Goal: Information Seeking & Learning: Learn about a topic

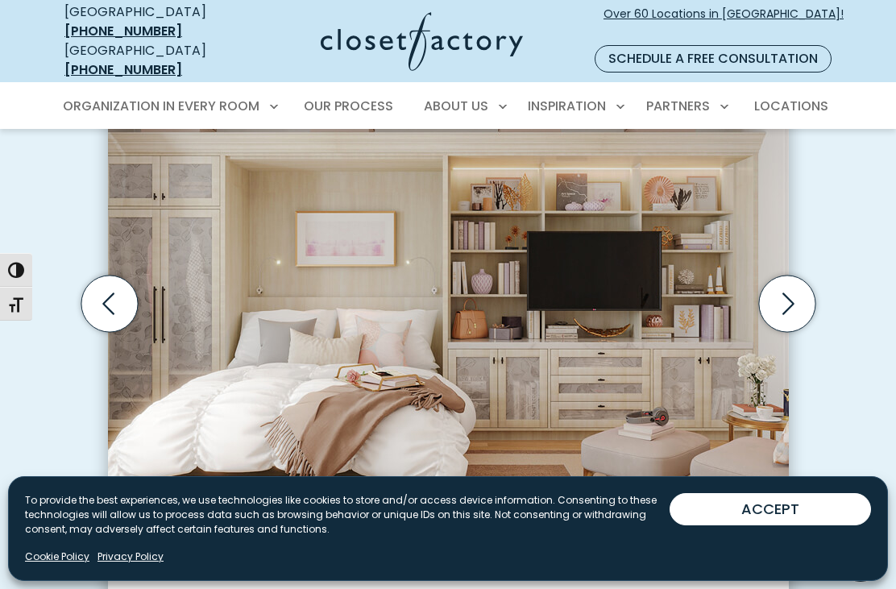
scroll to position [515, 0]
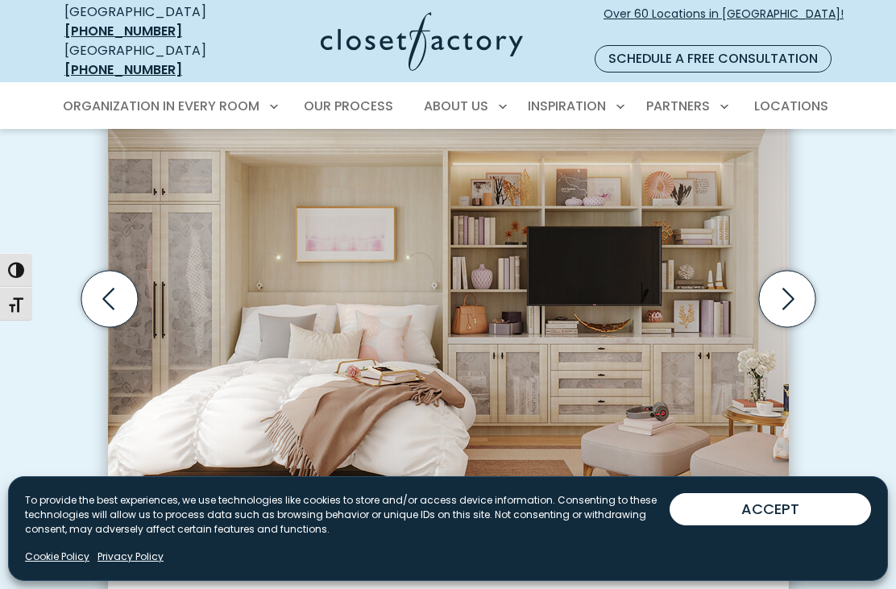
click at [787, 271] on icon "Next slide" at bounding box center [786, 299] width 56 height 56
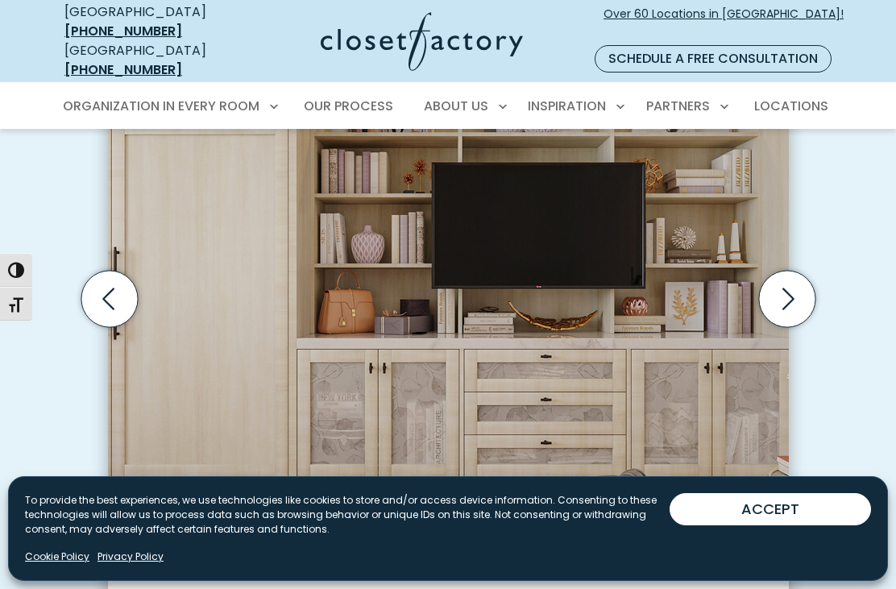
click at [796, 274] on icon "Next slide" at bounding box center [786, 299] width 56 height 56
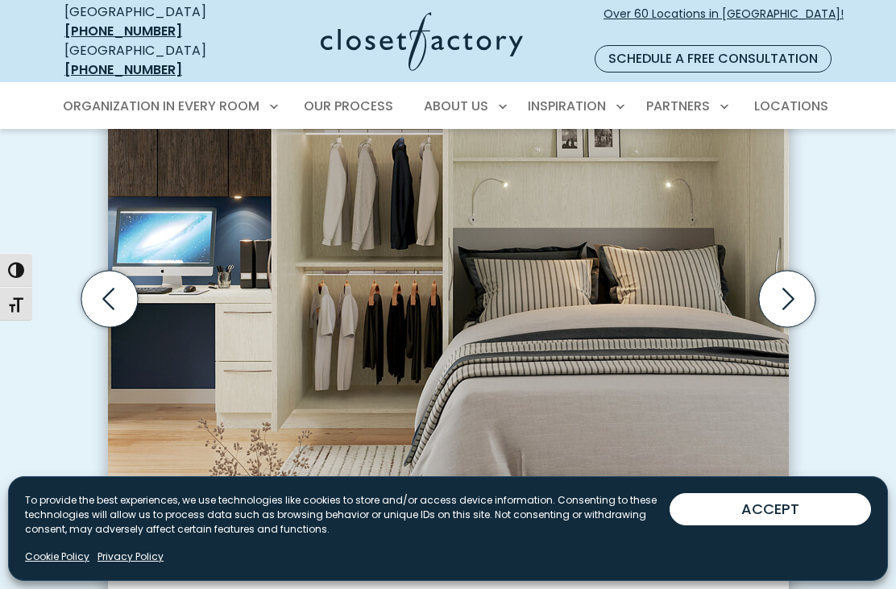
click at [786, 274] on icon "Next slide" at bounding box center [786, 299] width 56 height 56
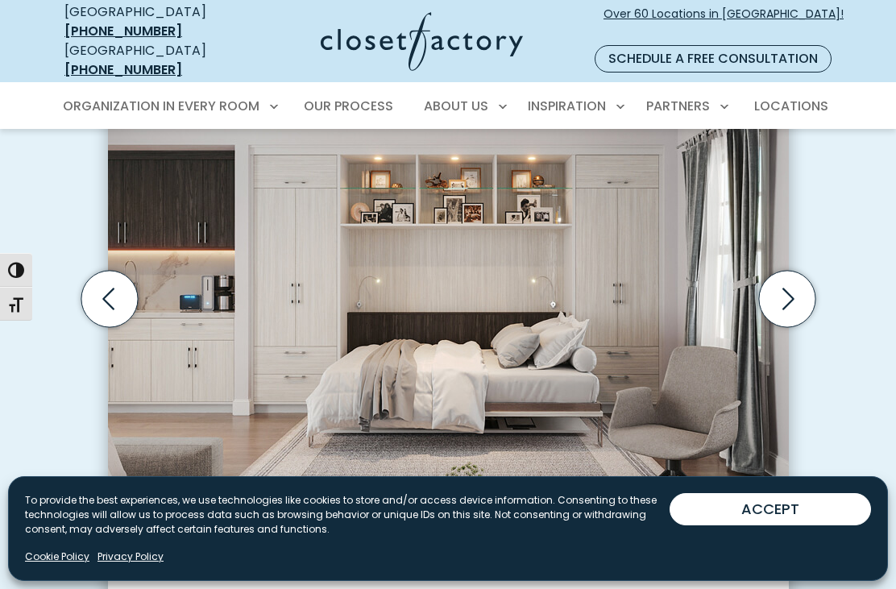
click at [789, 271] on icon "Next slide" at bounding box center [786, 299] width 56 height 56
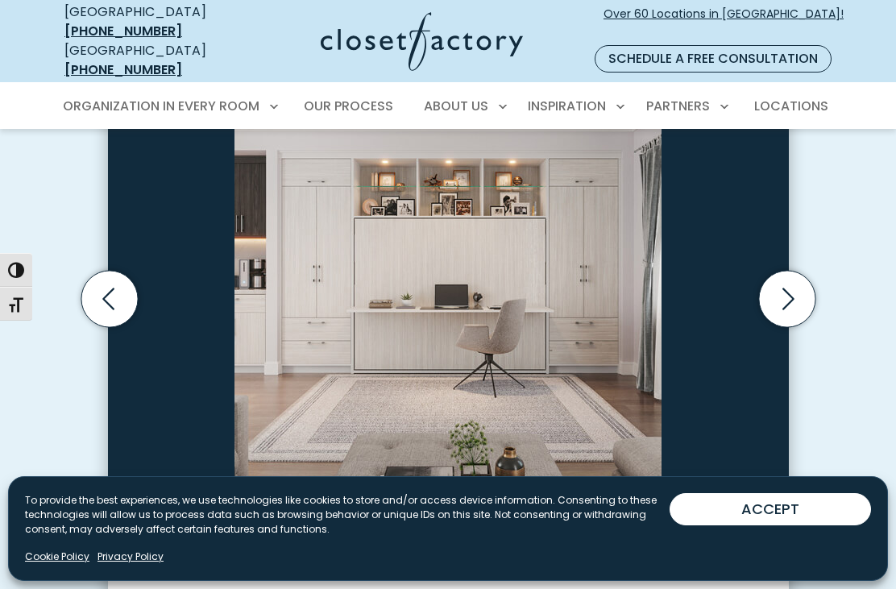
click at [792, 272] on icon "Next slide" at bounding box center [786, 299] width 56 height 56
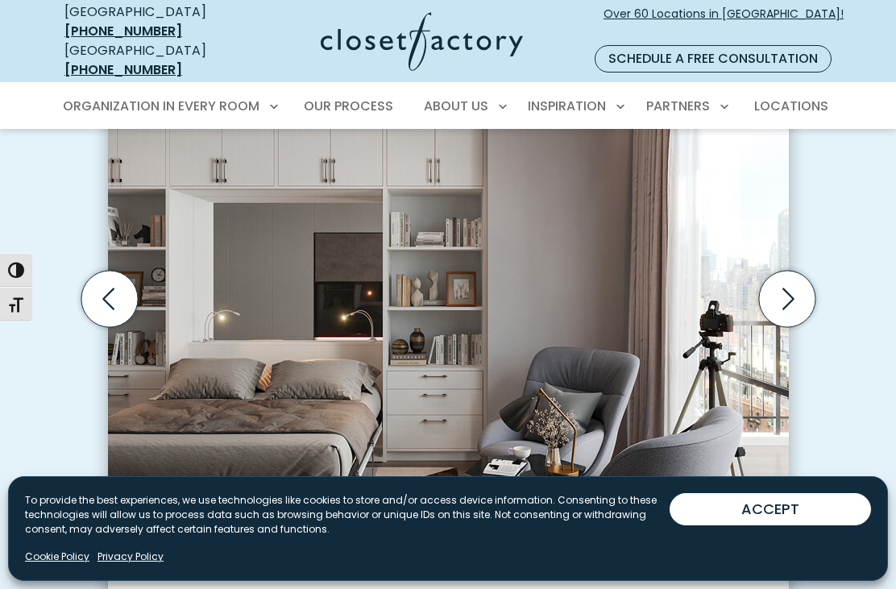
click at [792, 274] on icon "Next slide" at bounding box center [786, 299] width 56 height 56
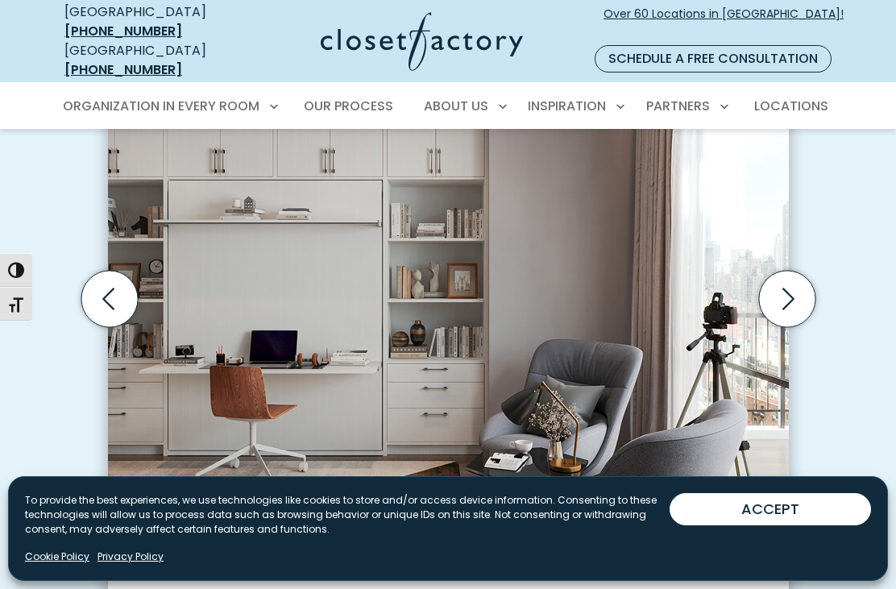
click at [785, 277] on icon "Next slide" at bounding box center [786, 299] width 56 height 56
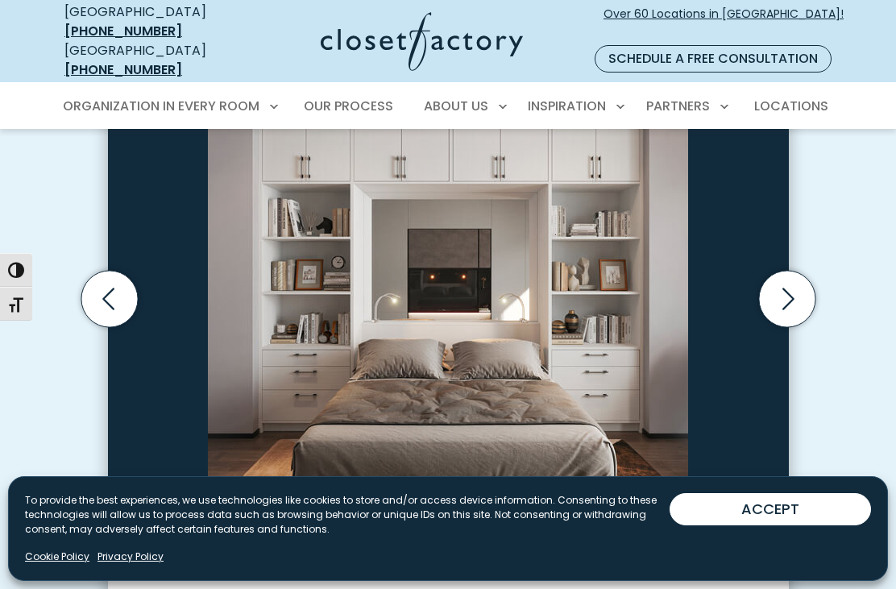
click at [788, 278] on icon "Next slide" at bounding box center [786, 299] width 56 height 56
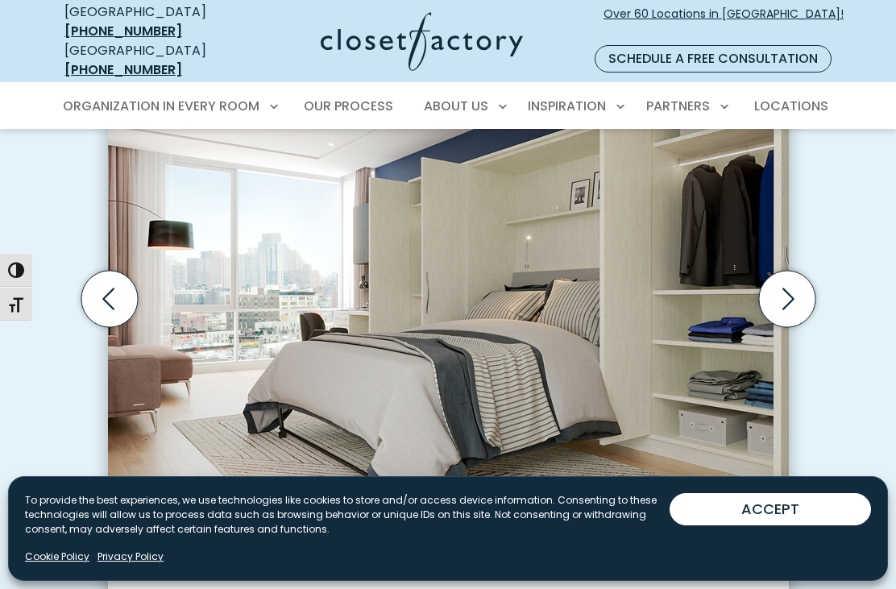
click at [780, 282] on icon "Next slide" at bounding box center [786, 299] width 56 height 56
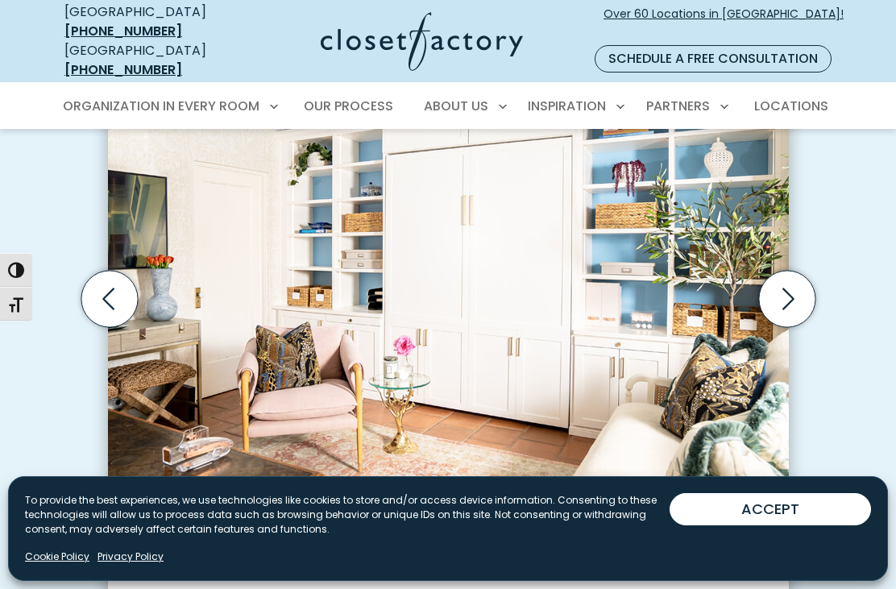
click at [787, 277] on icon "Next slide" at bounding box center [786, 299] width 56 height 56
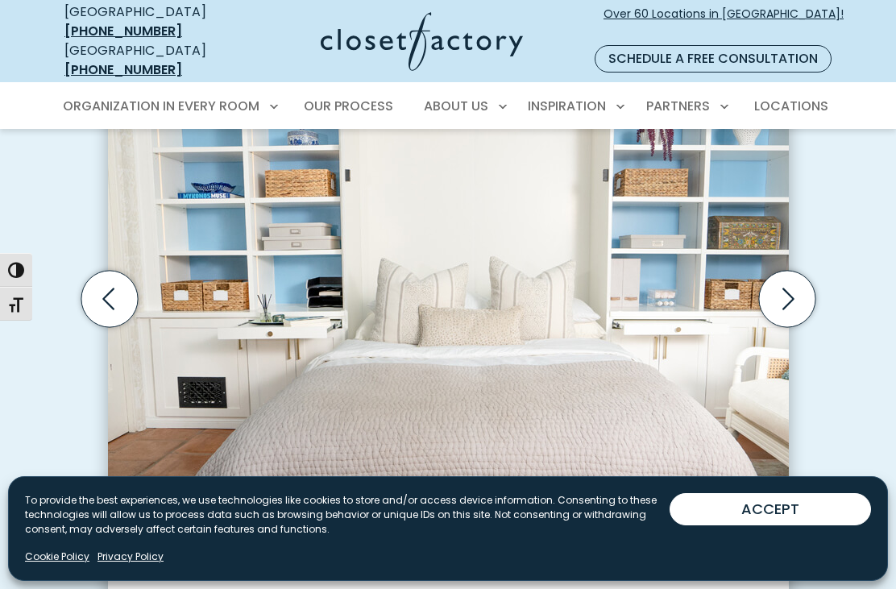
click at [789, 281] on icon "Next slide" at bounding box center [786, 299] width 56 height 56
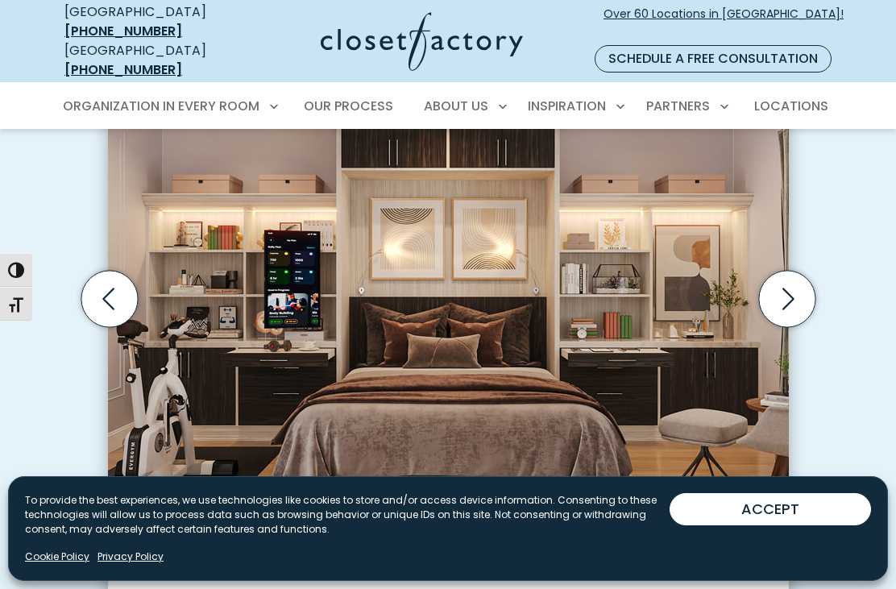
click at [788, 275] on icon "Next slide" at bounding box center [786, 299] width 56 height 56
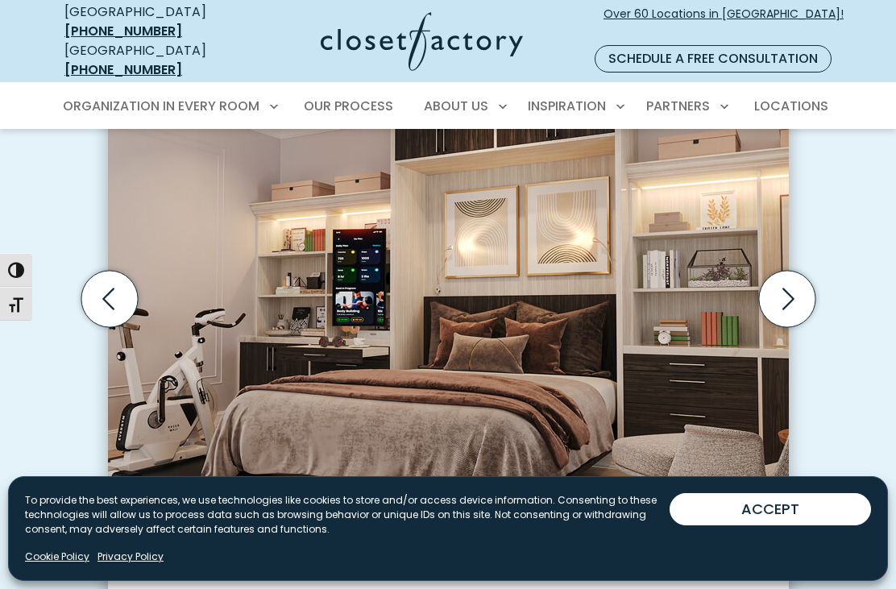
click at [789, 288] on icon "Next slide" at bounding box center [788, 299] width 12 height 22
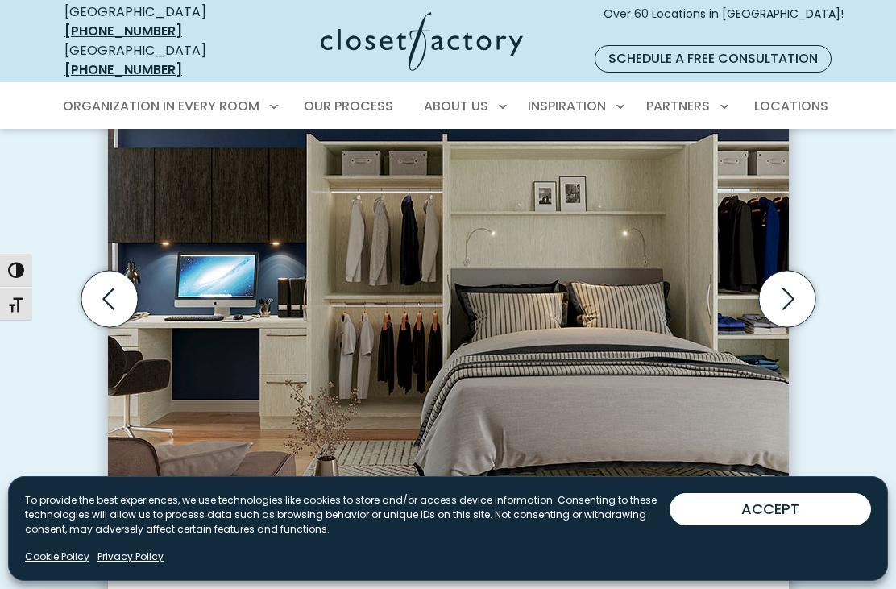
click at [770, 525] on button "ACCEPT" at bounding box center [769, 509] width 201 height 32
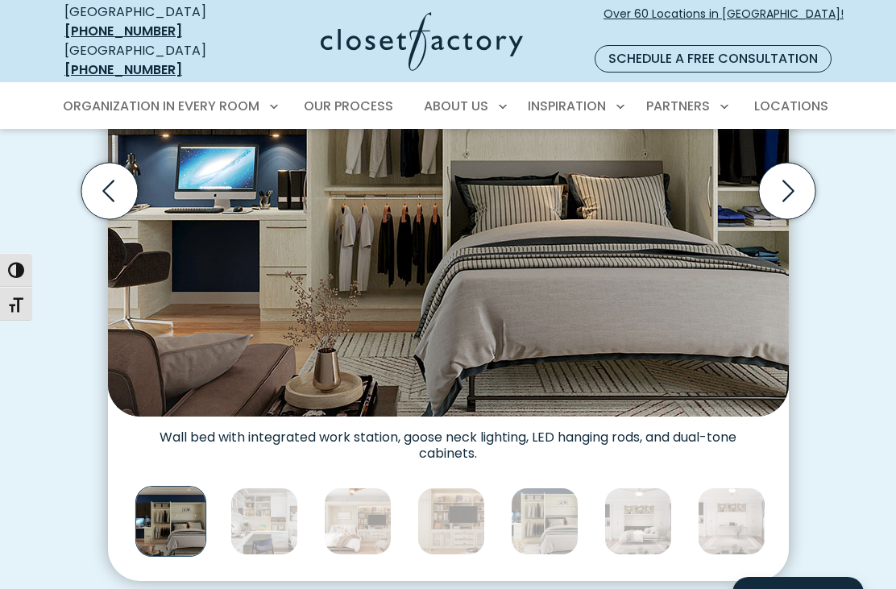
scroll to position [643, 0]
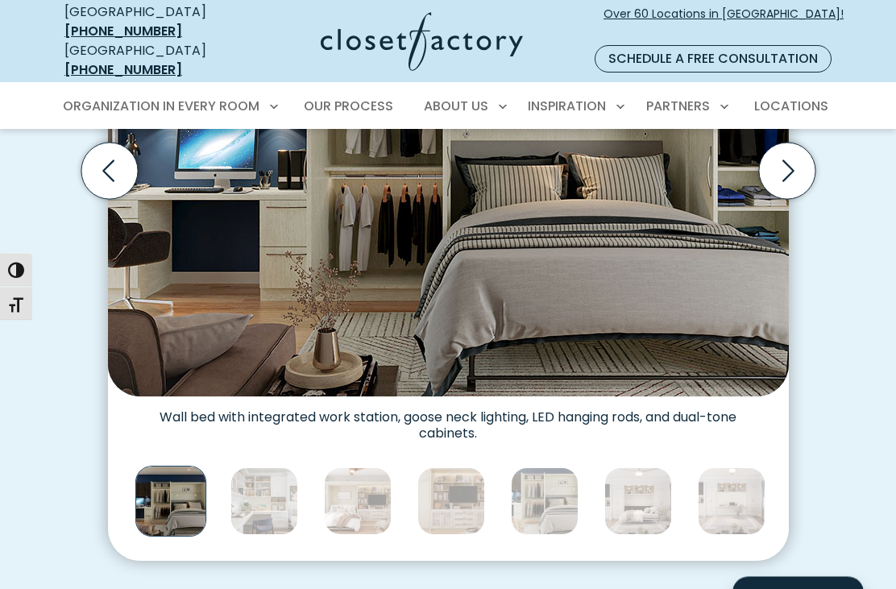
click at [168, 486] on img "Thumbnail Gallery" at bounding box center [170, 501] width 71 height 71
click at [246, 490] on img "Thumbnail Gallery" at bounding box center [264, 502] width 68 height 68
click at [261, 489] on img "Thumbnail Gallery" at bounding box center [264, 501] width 68 height 68
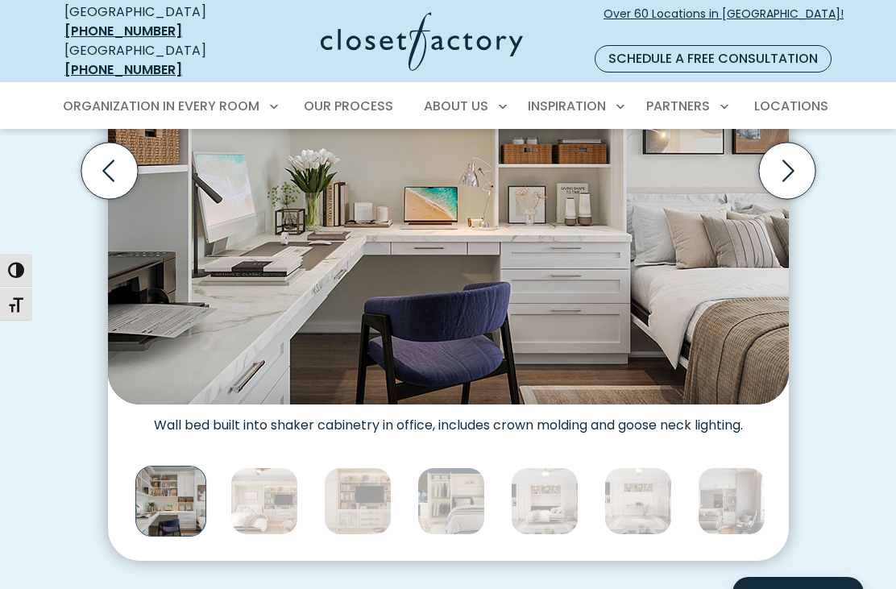
click at [282, 491] on img "Thumbnail Gallery" at bounding box center [264, 501] width 68 height 68
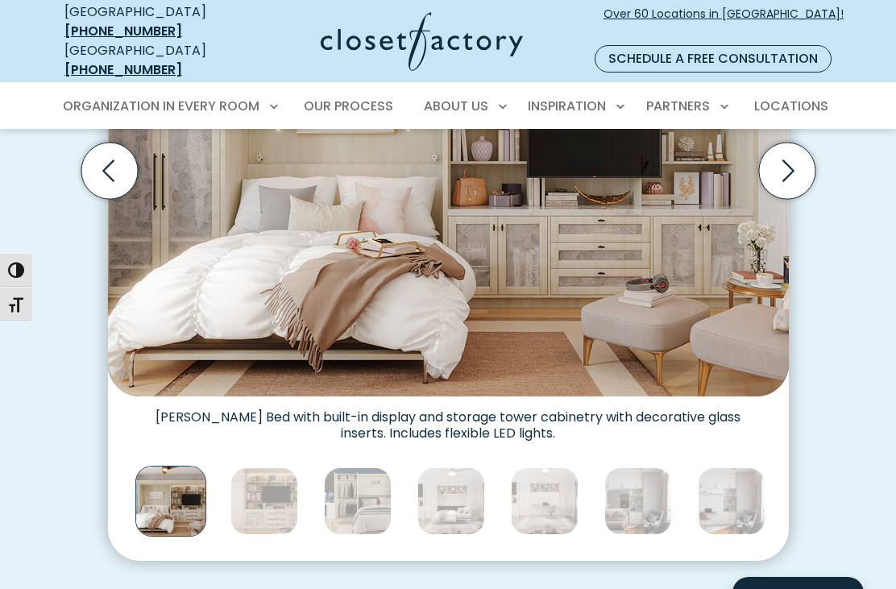
click at [351, 491] on img "Thumbnail Gallery" at bounding box center [358, 501] width 68 height 68
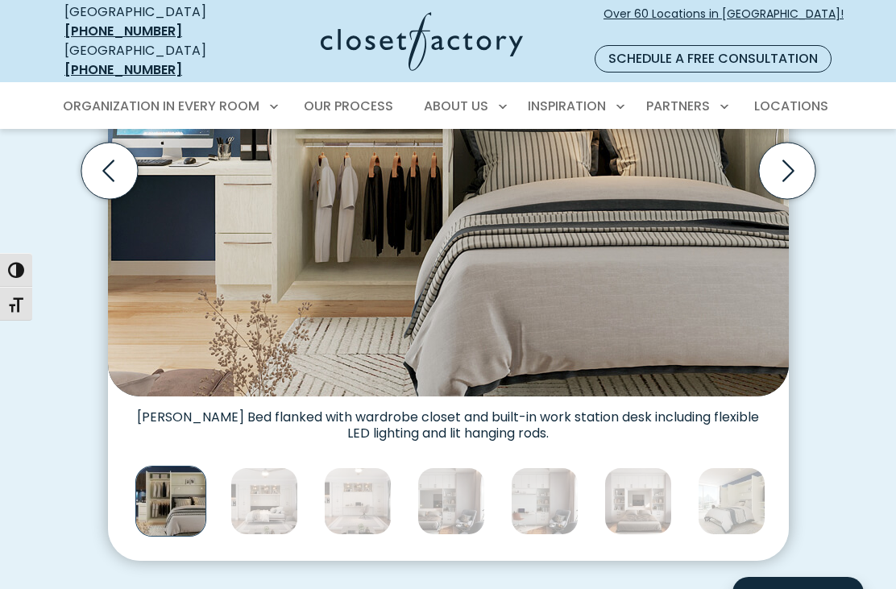
click at [362, 486] on img "Thumbnail Gallery" at bounding box center [358, 501] width 68 height 68
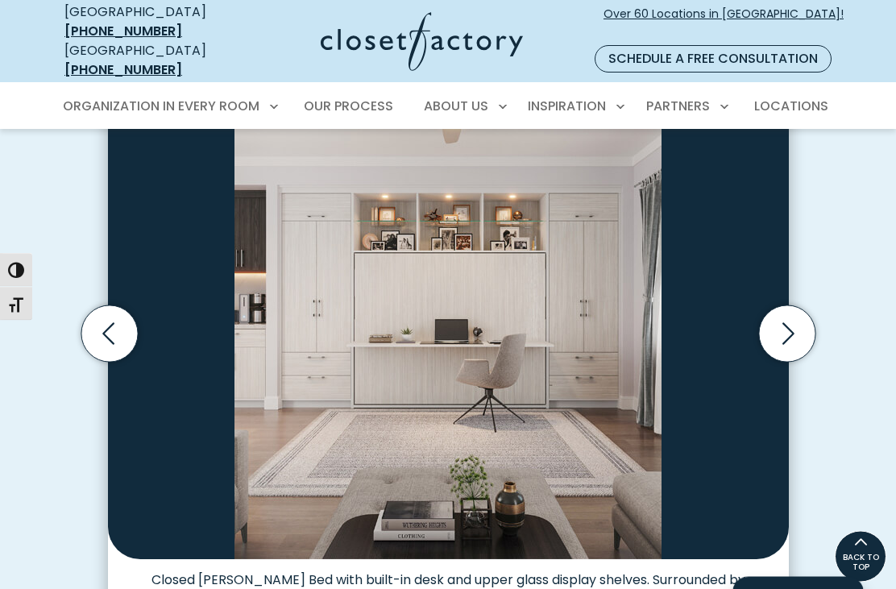
scroll to position [481, 0]
click at [788, 316] on icon "Next slide" at bounding box center [786, 333] width 56 height 56
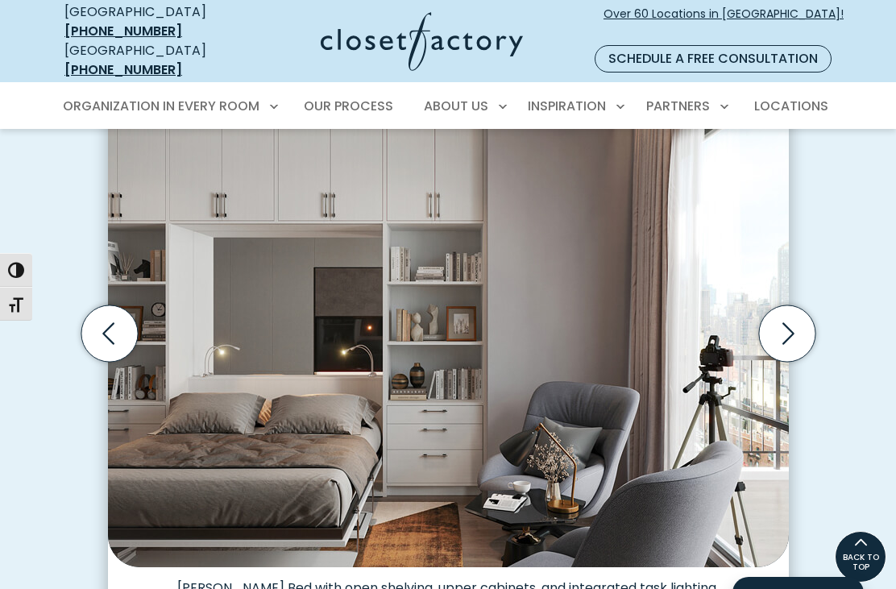
click at [787, 323] on icon "Next slide" at bounding box center [786, 333] width 56 height 56
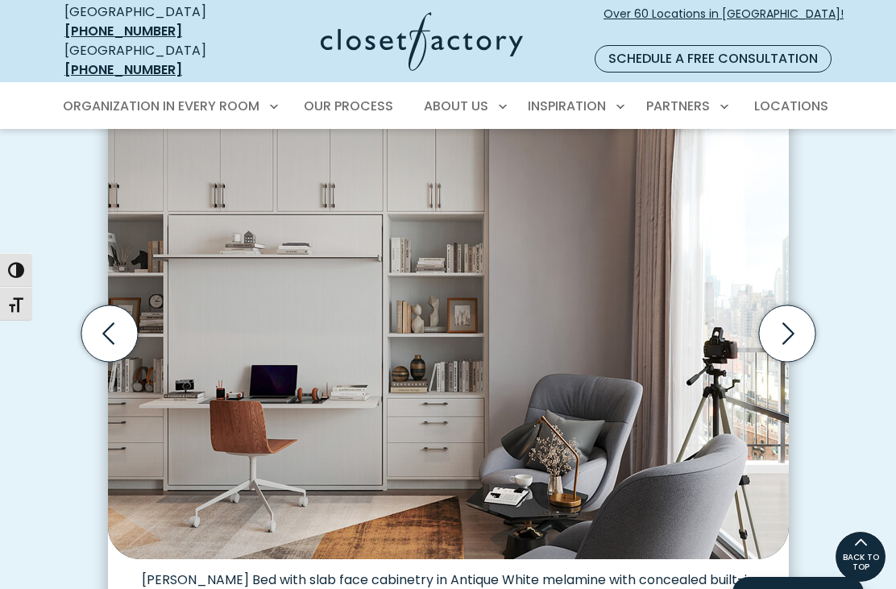
click at [790, 323] on icon "Next slide" at bounding box center [788, 334] width 12 height 22
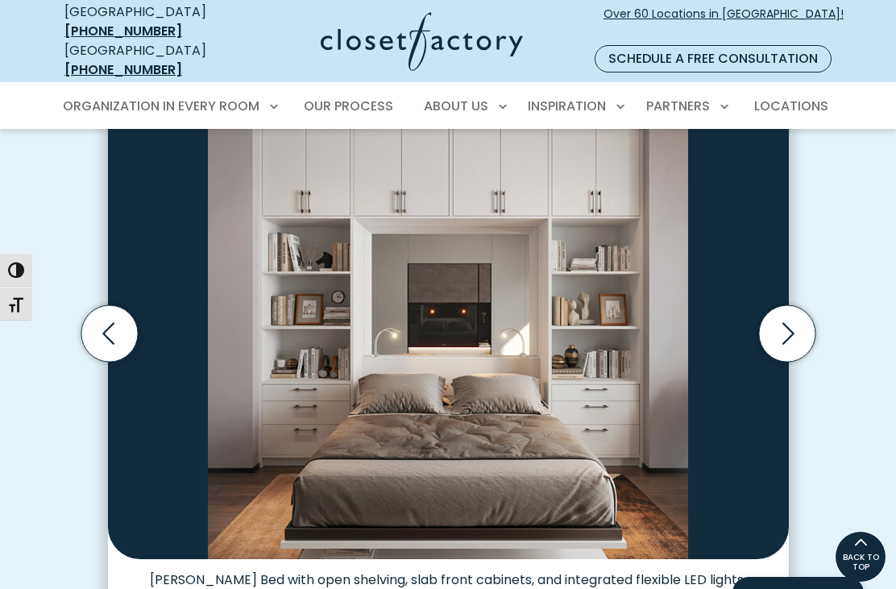
click at [789, 320] on icon "Next slide" at bounding box center [786, 333] width 56 height 56
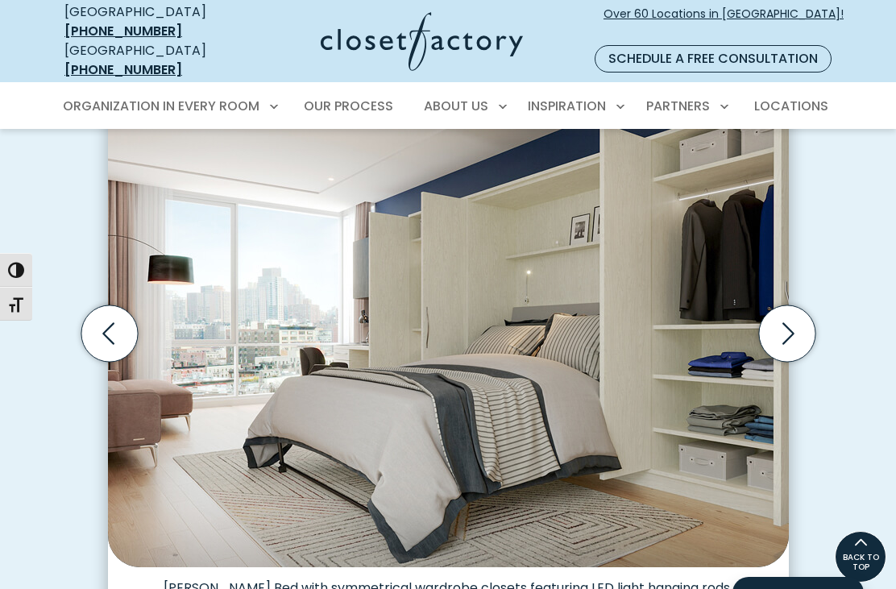
click at [786, 318] on icon "Next slide" at bounding box center [786, 333] width 56 height 56
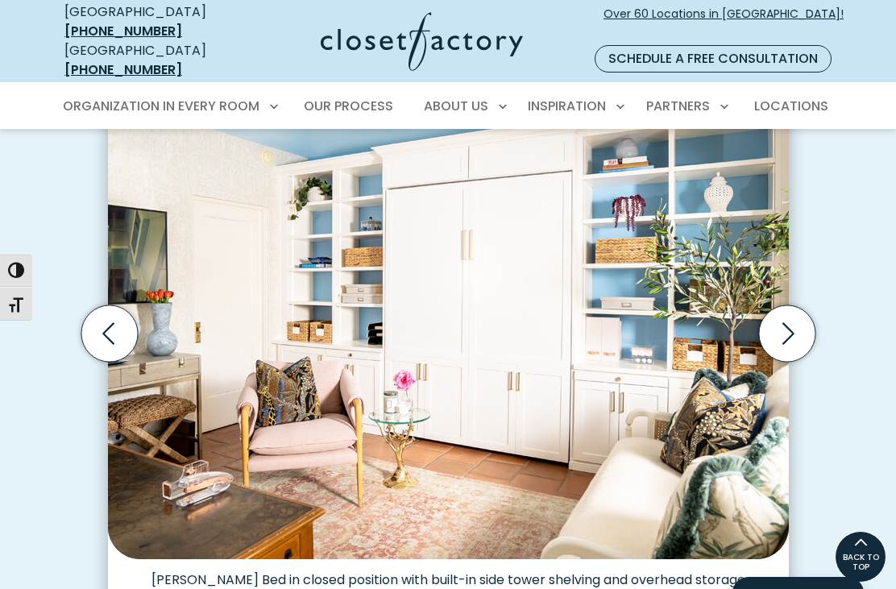
click at [780, 314] on icon "Next slide" at bounding box center [786, 333] width 56 height 56
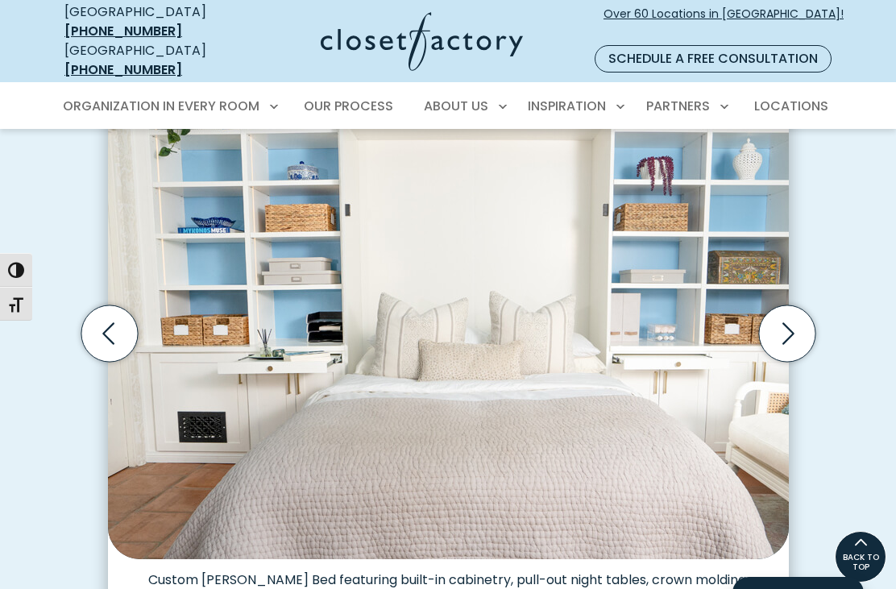
click at [788, 313] on icon "Next slide" at bounding box center [786, 333] width 56 height 56
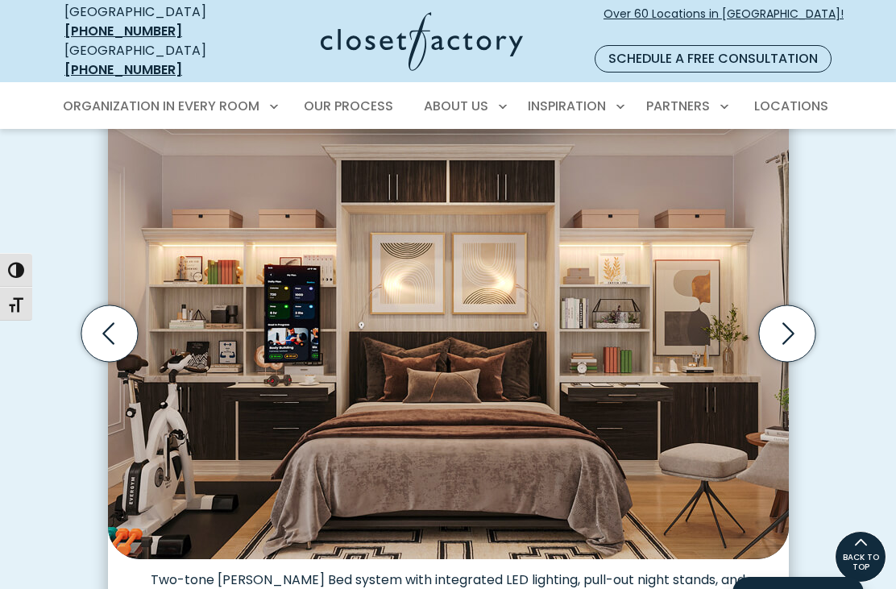
click at [789, 316] on icon "Next slide" at bounding box center [786, 333] width 56 height 56
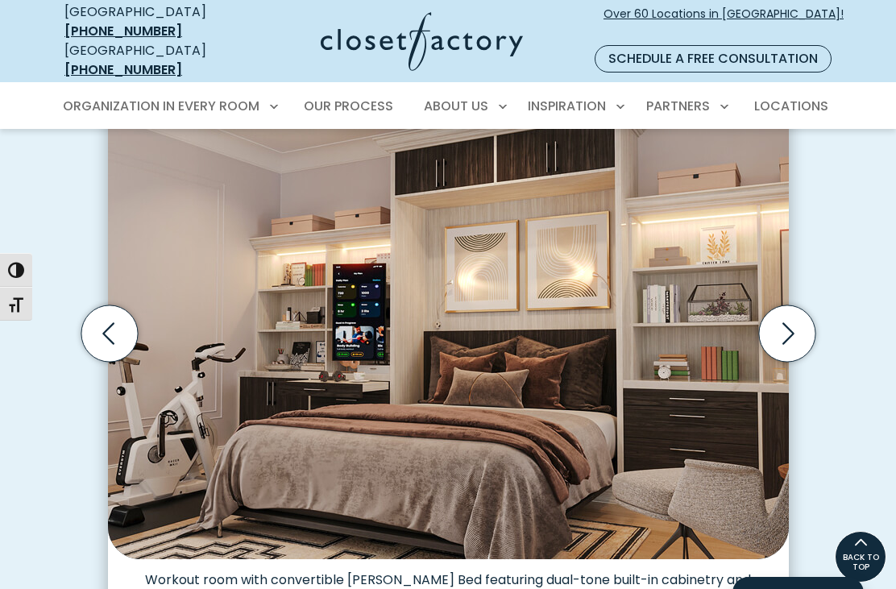
click at [782, 316] on icon "Next slide" at bounding box center [786, 333] width 56 height 56
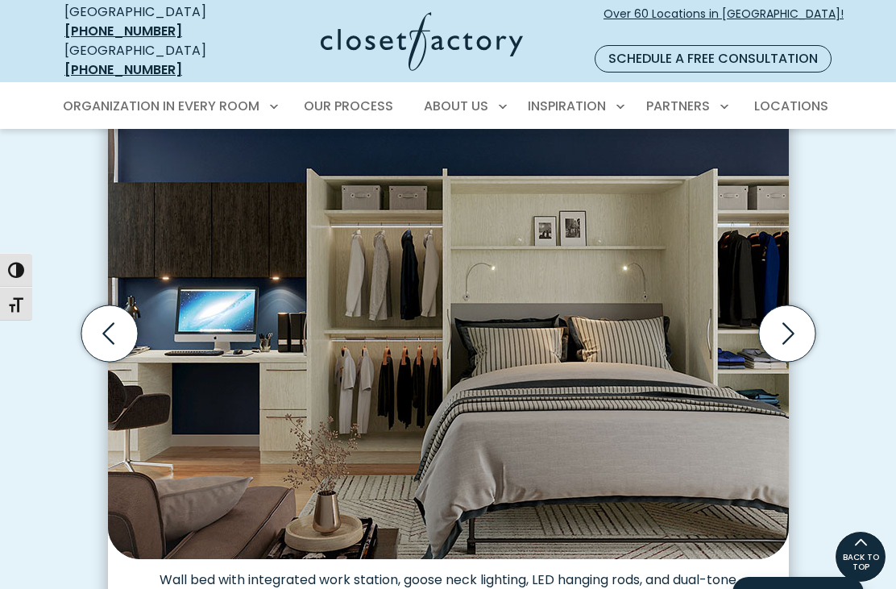
click at [788, 322] on icon "Next slide" at bounding box center [786, 333] width 56 height 56
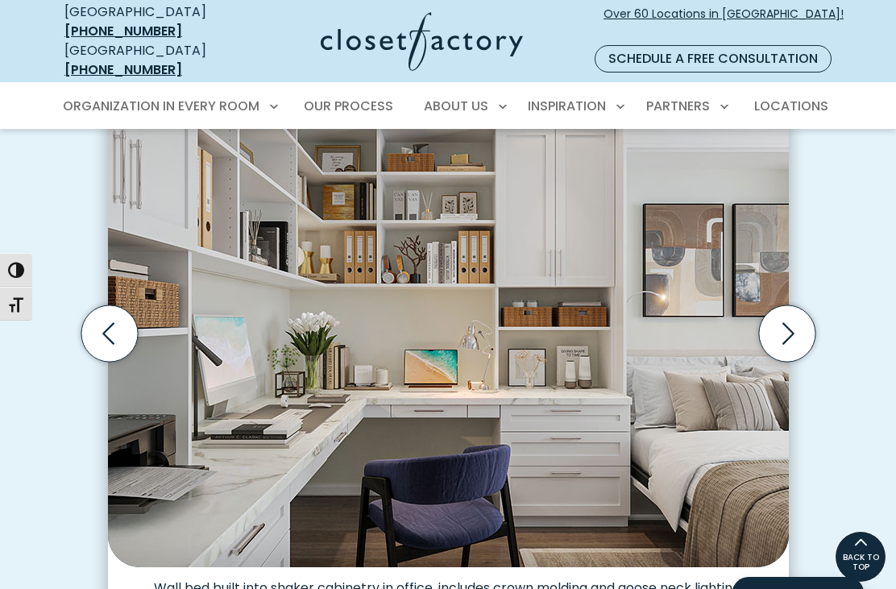
click at [782, 314] on icon "Next slide" at bounding box center [786, 333] width 56 height 56
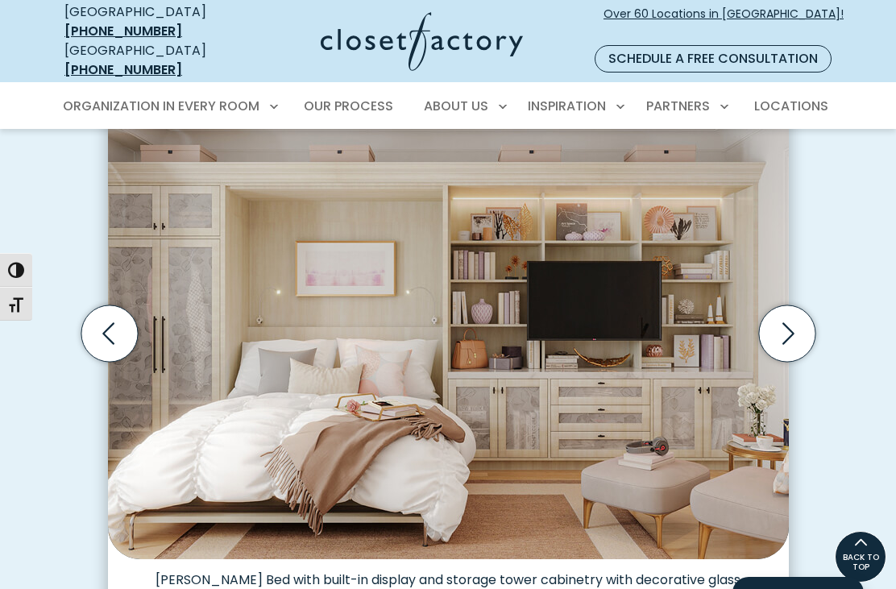
click at [785, 320] on icon "Next slide" at bounding box center [786, 333] width 56 height 56
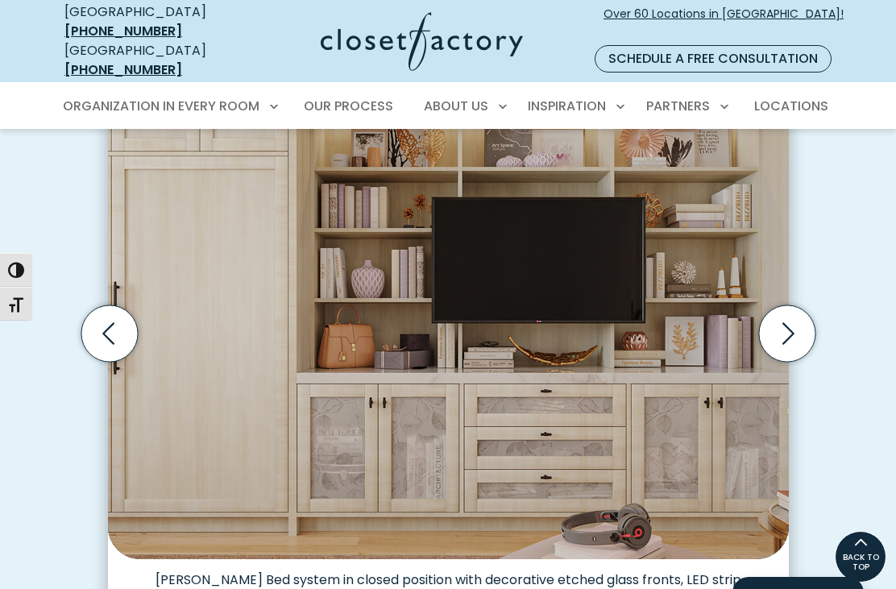
click at [789, 305] on icon "Next slide" at bounding box center [786, 333] width 56 height 56
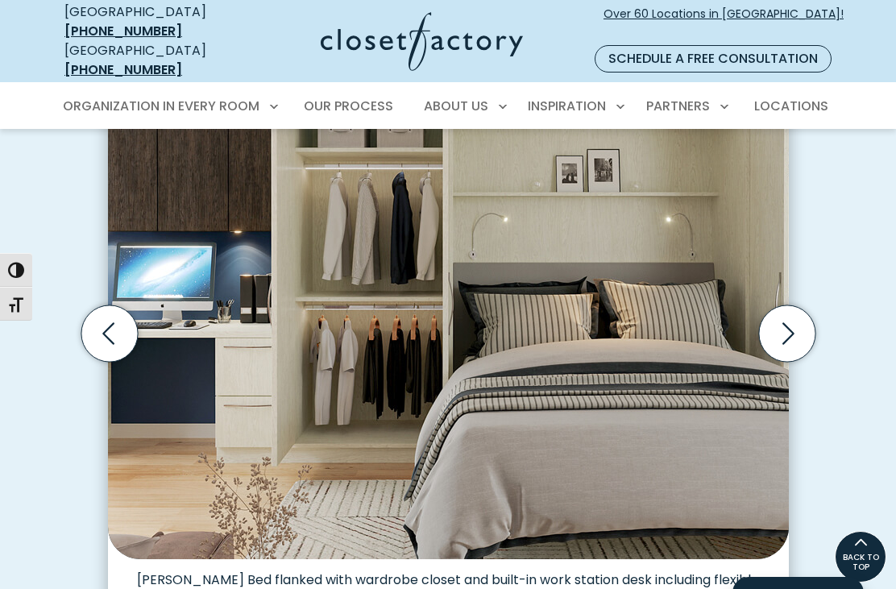
click at [785, 317] on icon "Next slide" at bounding box center [786, 333] width 56 height 56
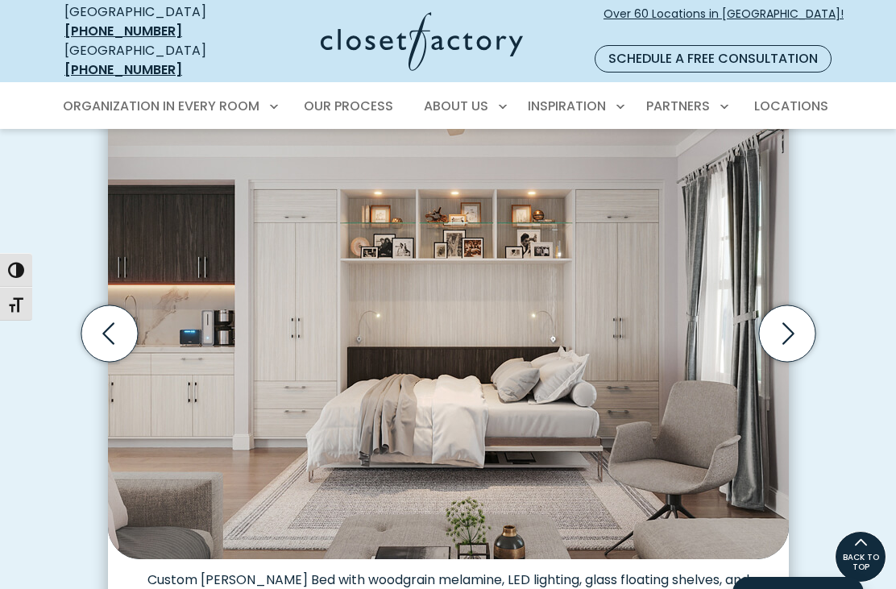
click at [787, 313] on icon "Next slide" at bounding box center [786, 333] width 56 height 56
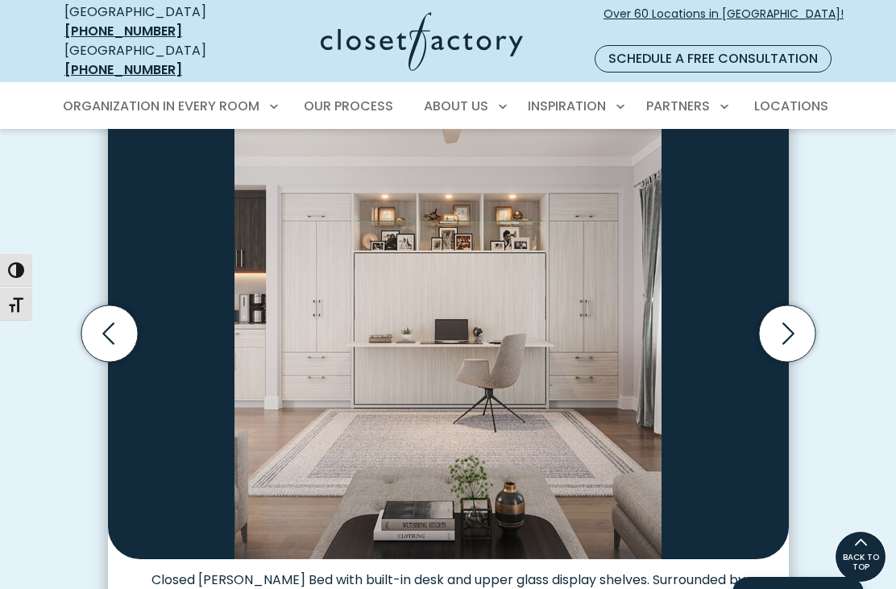
click at [789, 315] on icon "Next slide" at bounding box center [786, 333] width 56 height 56
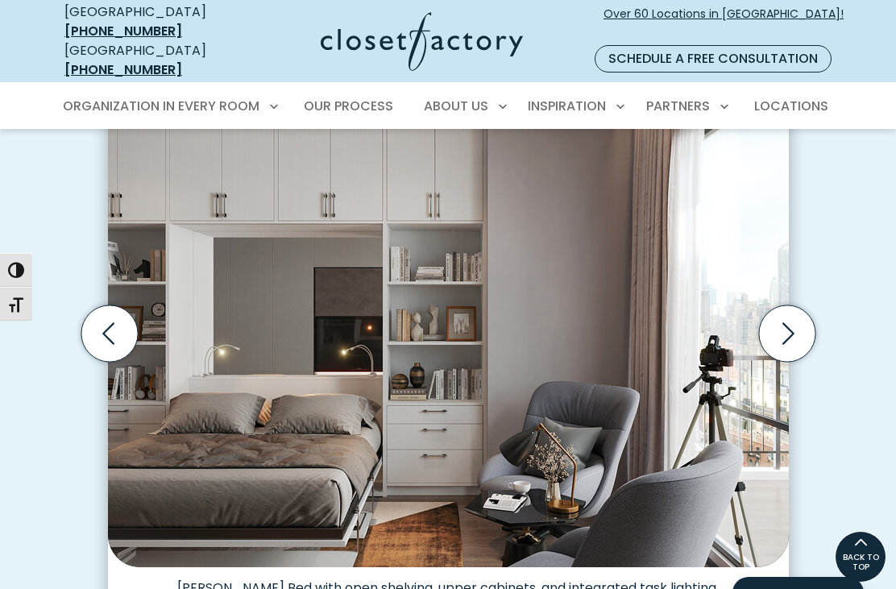
click at [786, 311] on icon "Next slide" at bounding box center [786, 333] width 56 height 56
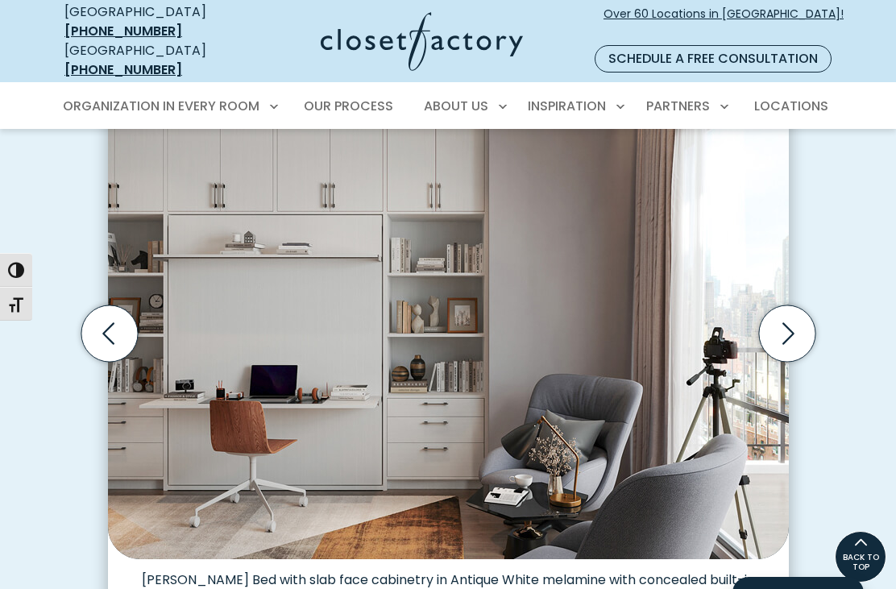
click at [787, 313] on icon "Next slide" at bounding box center [786, 333] width 56 height 56
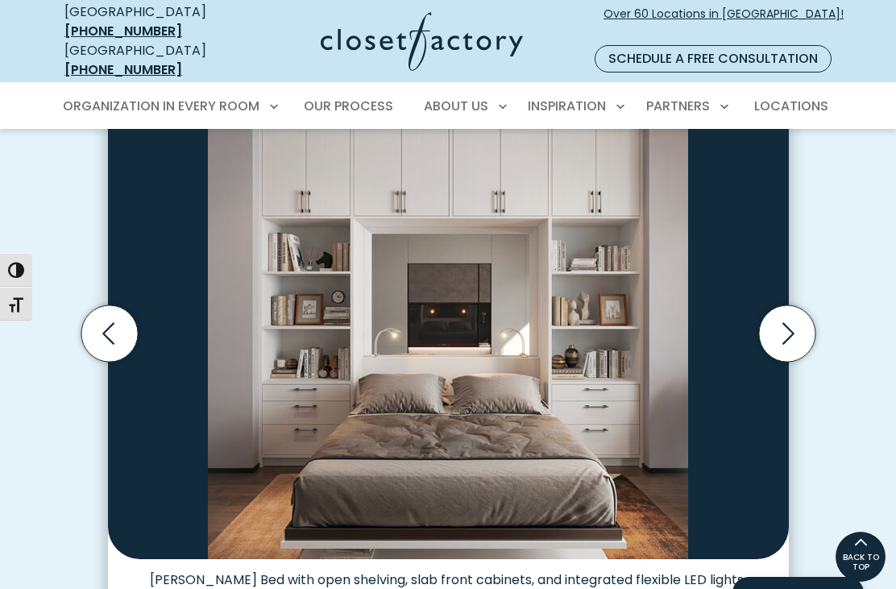
click at [795, 310] on icon "Next slide" at bounding box center [786, 333] width 56 height 56
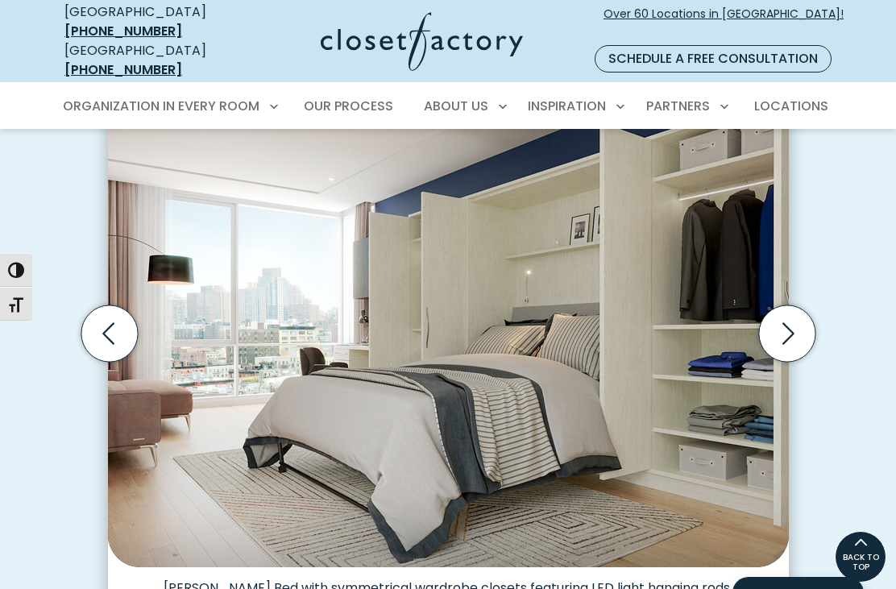
click at [793, 315] on icon "Next slide" at bounding box center [786, 333] width 56 height 56
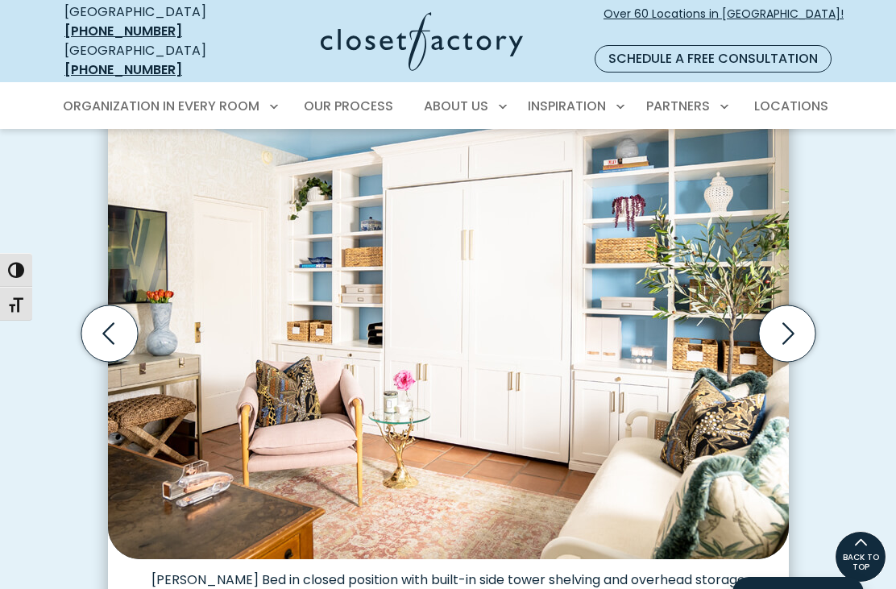
click at [789, 313] on icon "Next slide" at bounding box center [786, 333] width 56 height 56
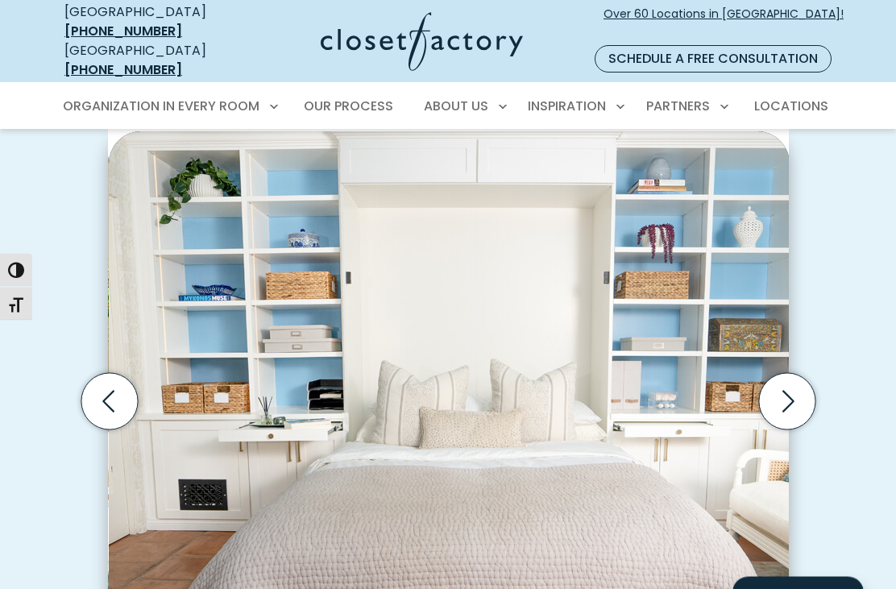
scroll to position [413, 0]
click at [788, 391] on icon "Next slide" at bounding box center [788, 402] width 12 height 22
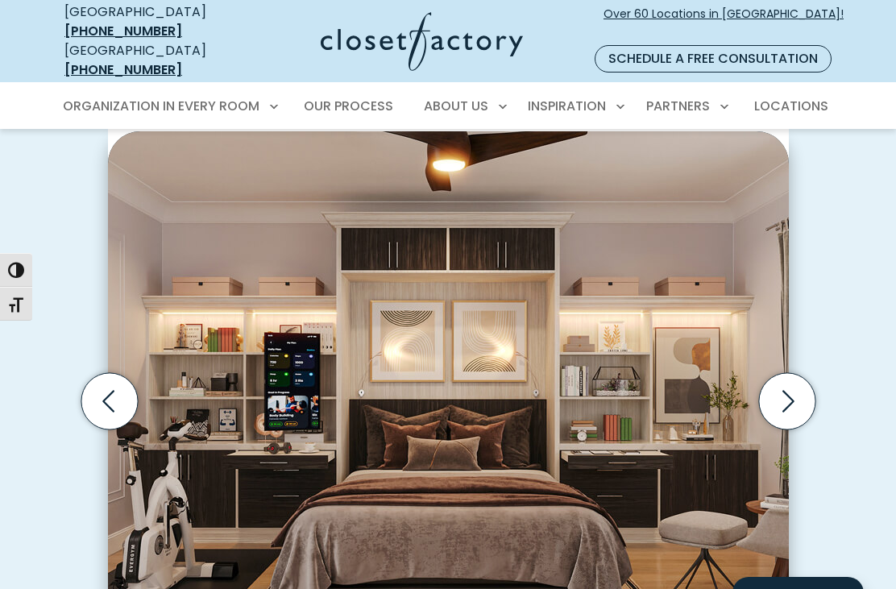
click at [796, 378] on icon "Next slide" at bounding box center [786, 401] width 56 height 56
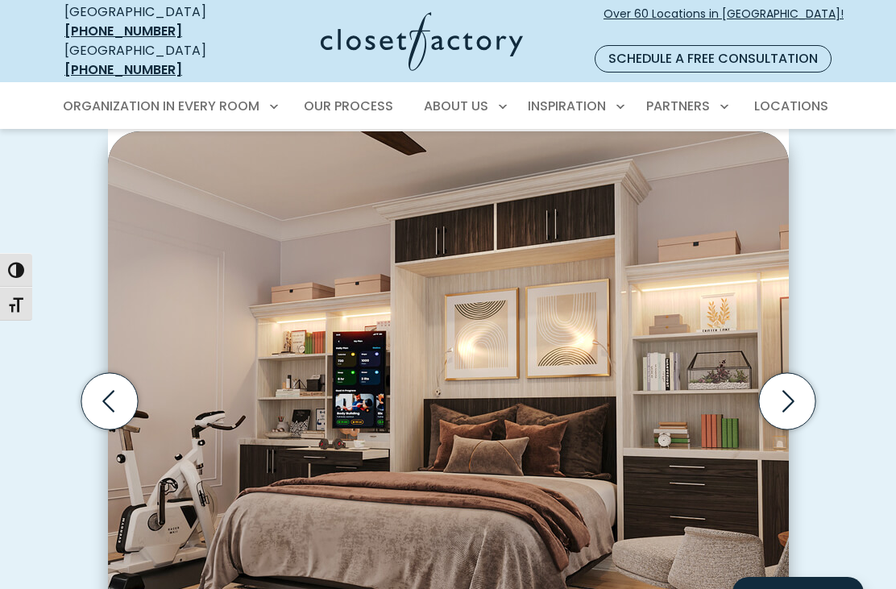
click at [791, 374] on icon "Next slide" at bounding box center [786, 401] width 56 height 56
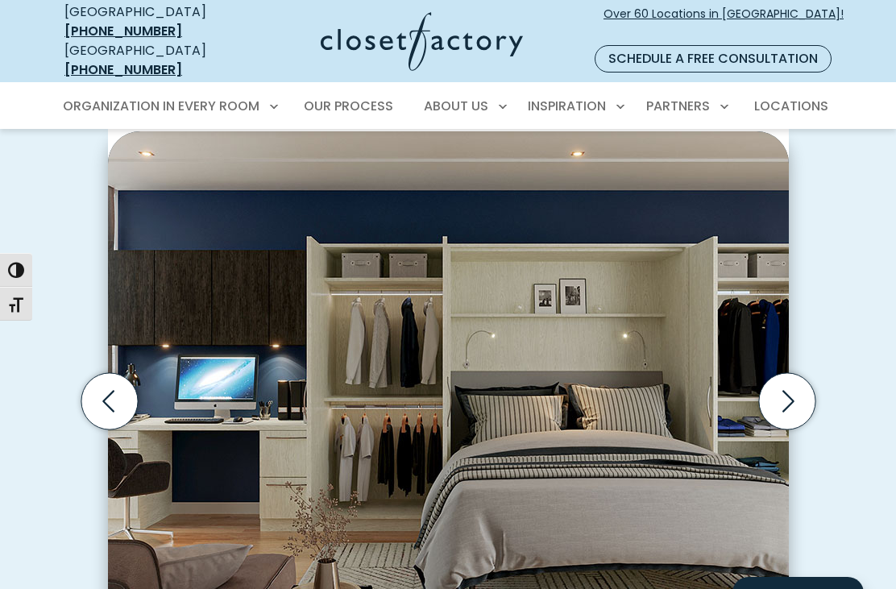
click at [781, 383] on icon "Next slide" at bounding box center [786, 401] width 56 height 56
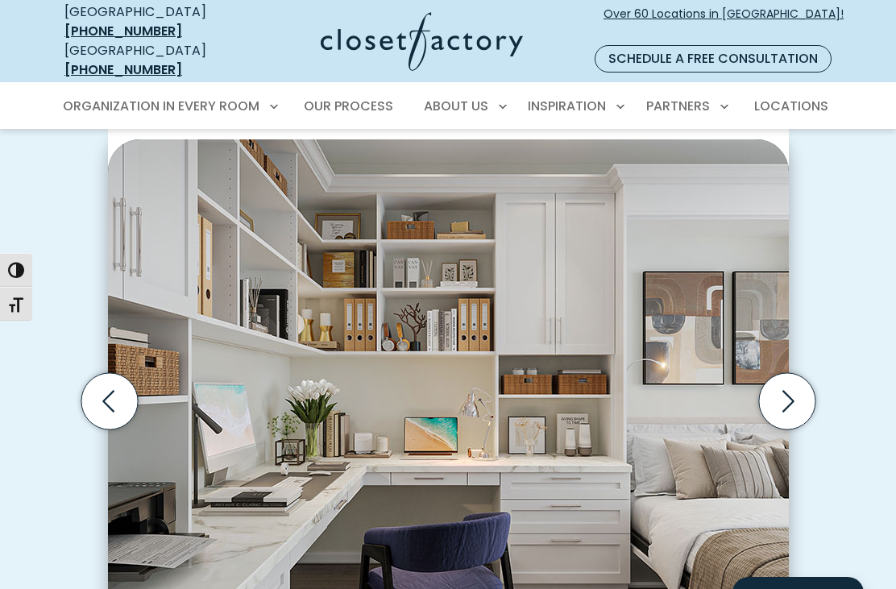
click at [108, 373] on icon "Previous slide" at bounding box center [109, 401] width 56 height 56
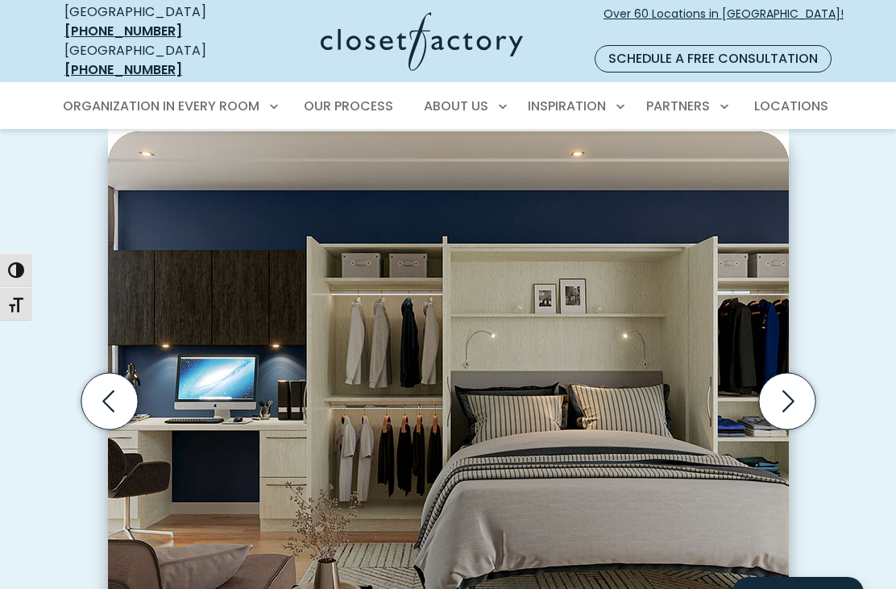
click at [785, 391] on icon "Next slide" at bounding box center [788, 402] width 12 height 22
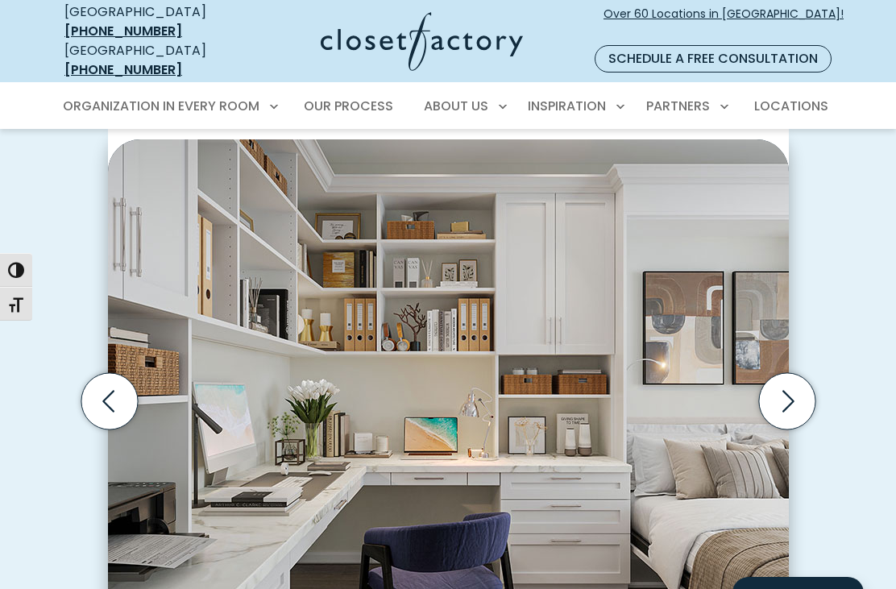
click at [109, 384] on icon "Previous slide" at bounding box center [109, 401] width 56 height 56
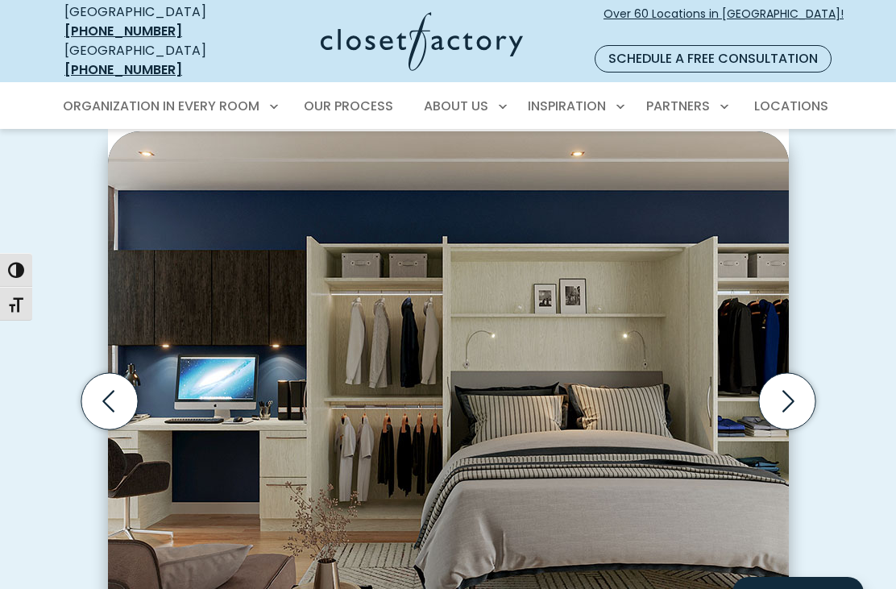
click at [783, 373] on icon "Next slide" at bounding box center [786, 401] width 56 height 56
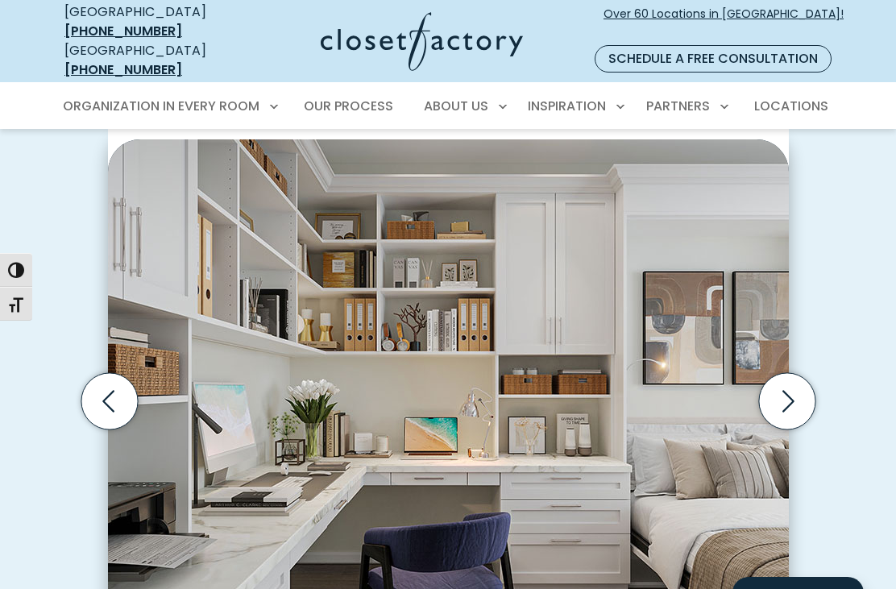
click at [789, 383] on icon "Next slide" at bounding box center [786, 401] width 56 height 56
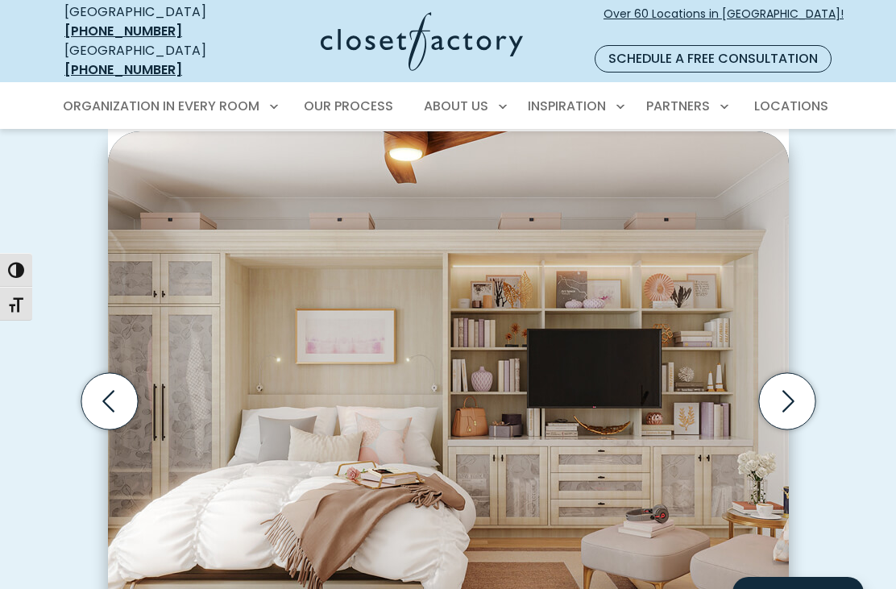
click at [789, 382] on icon "Next slide" at bounding box center [786, 401] width 56 height 56
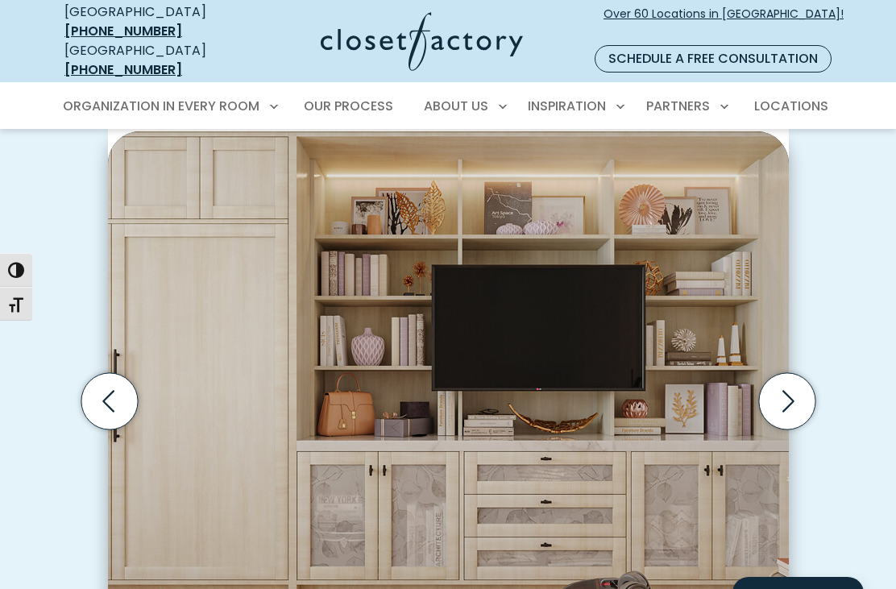
click at [786, 379] on icon "Next slide" at bounding box center [786, 401] width 56 height 56
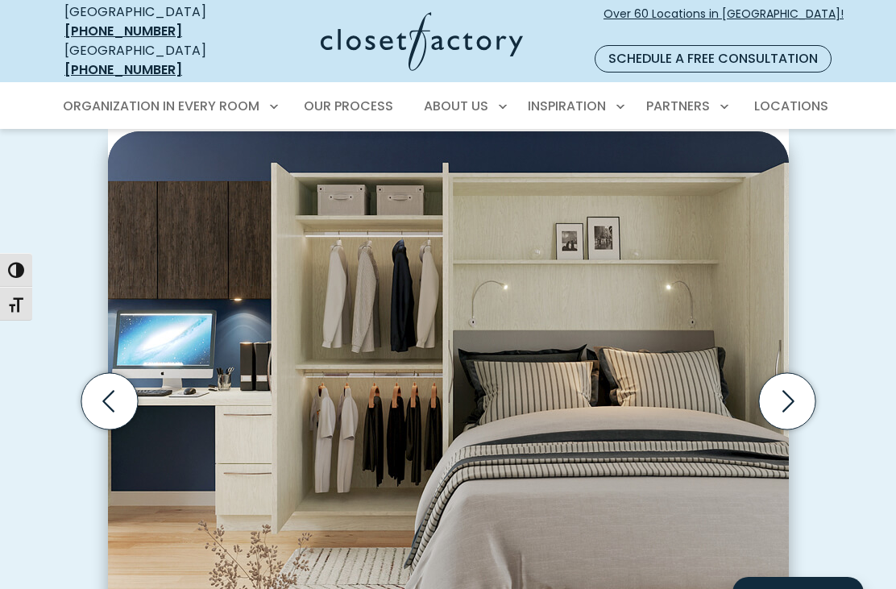
click at [785, 379] on icon "Next slide" at bounding box center [786, 401] width 56 height 56
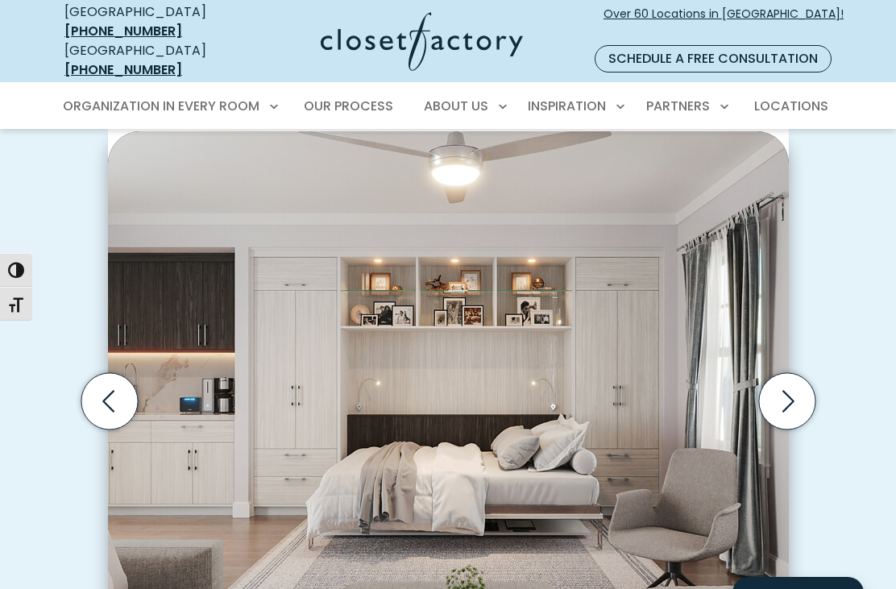
click at [782, 379] on icon "Next slide" at bounding box center [786, 401] width 56 height 56
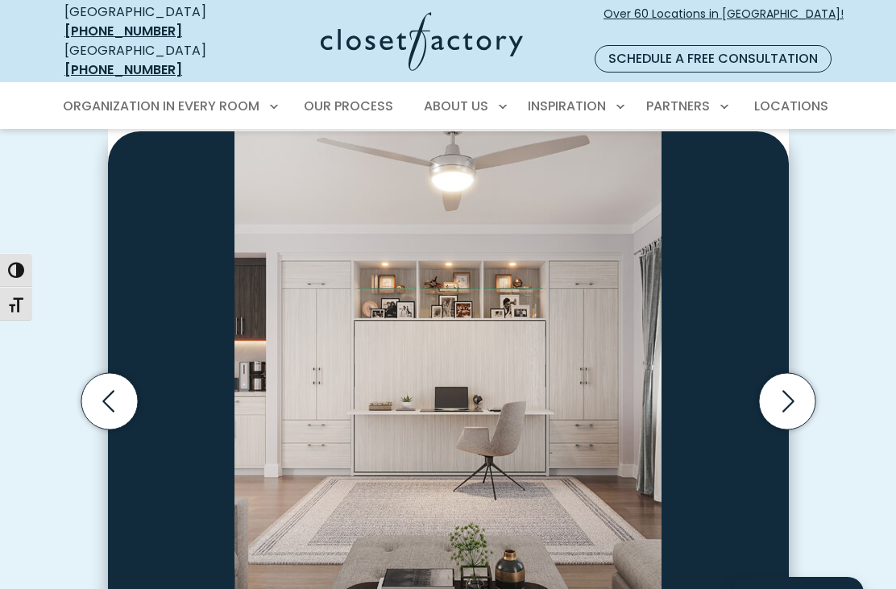
click at [783, 379] on icon "Next slide" at bounding box center [786, 401] width 56 height 56
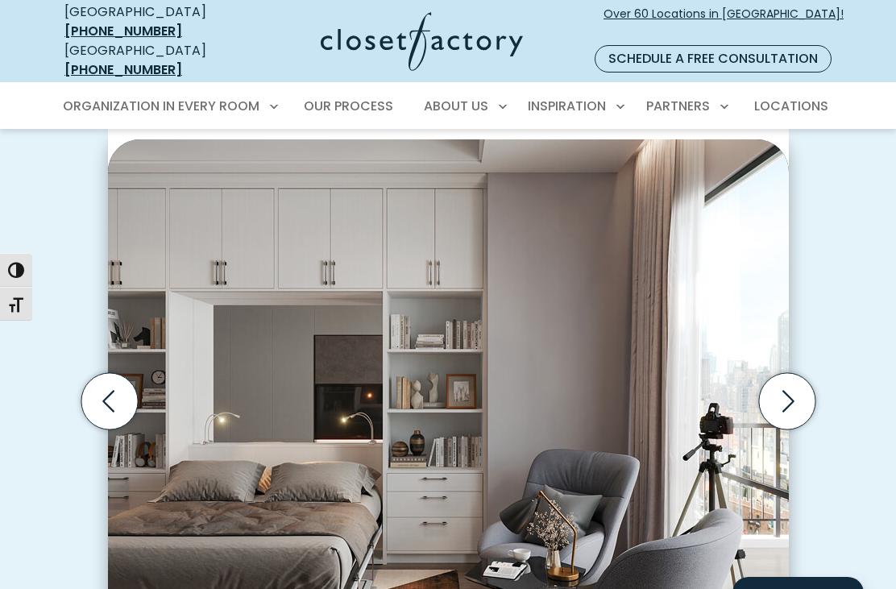
click at [785, 379] on icon "Next slide" at bounding box center [786, 401] width 56 height 56
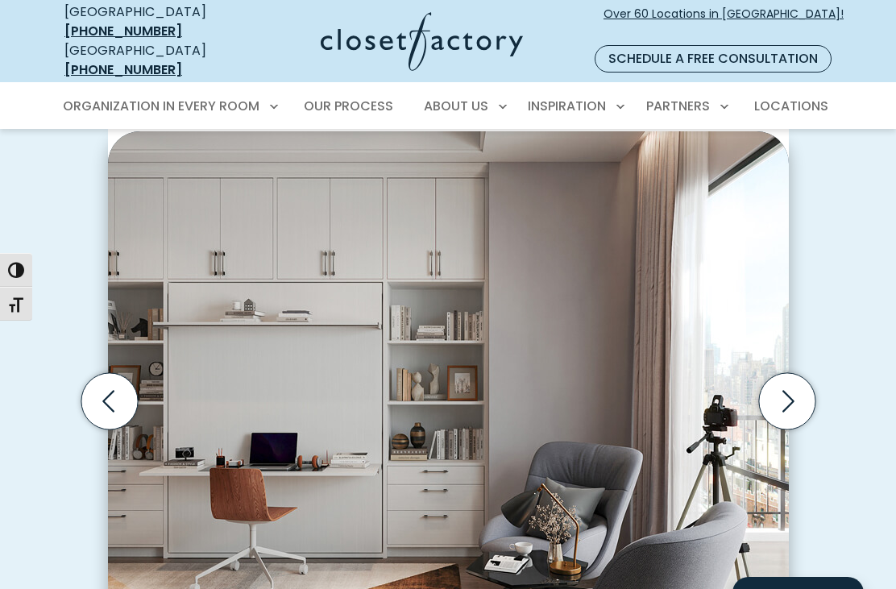
click at [786, 382] on icon "Next slide" at bounding box center [786, 401] width 56 height 56
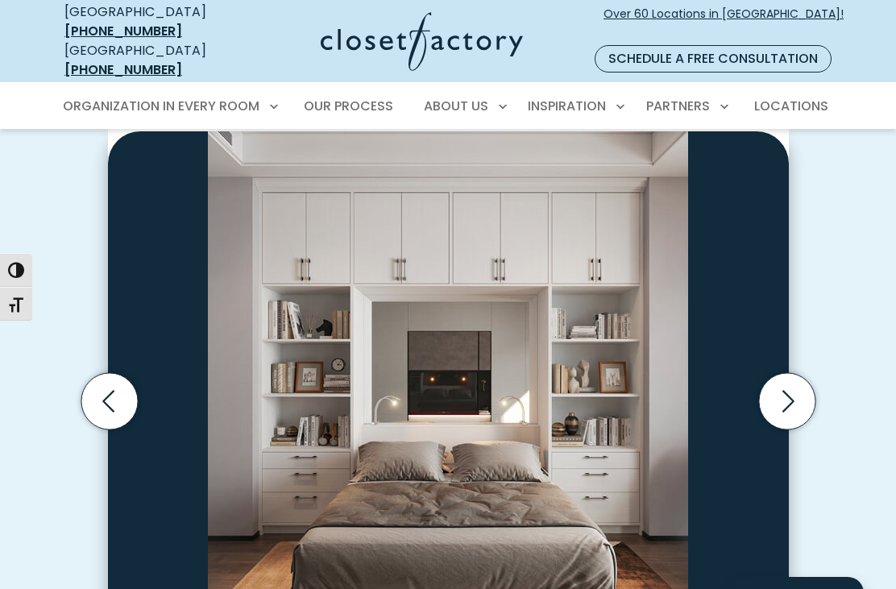
click at [784, 373] on icon "Next slide" at bounding box center [786, 401] width 56 height 56
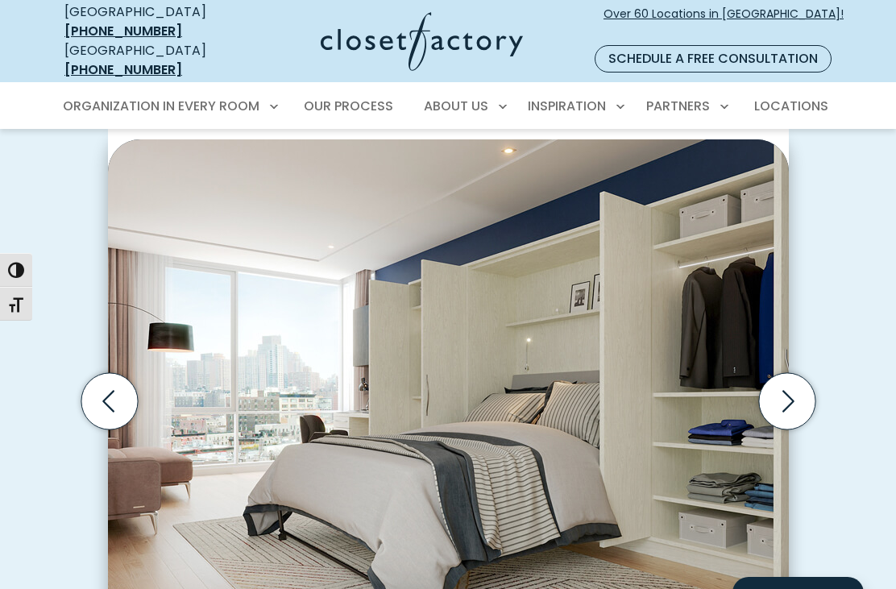
click at [786, 373] on icon "Next slide" at bounding box center [786, 401] width 56 height 56
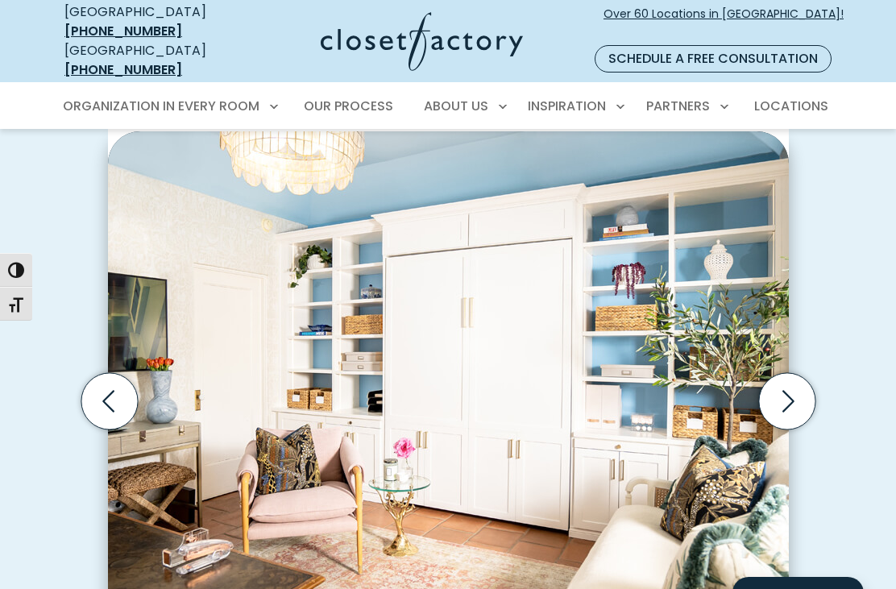
click at [788, 373] on icon "Next slide" at bounding box center [786, 401] width 56 height 56
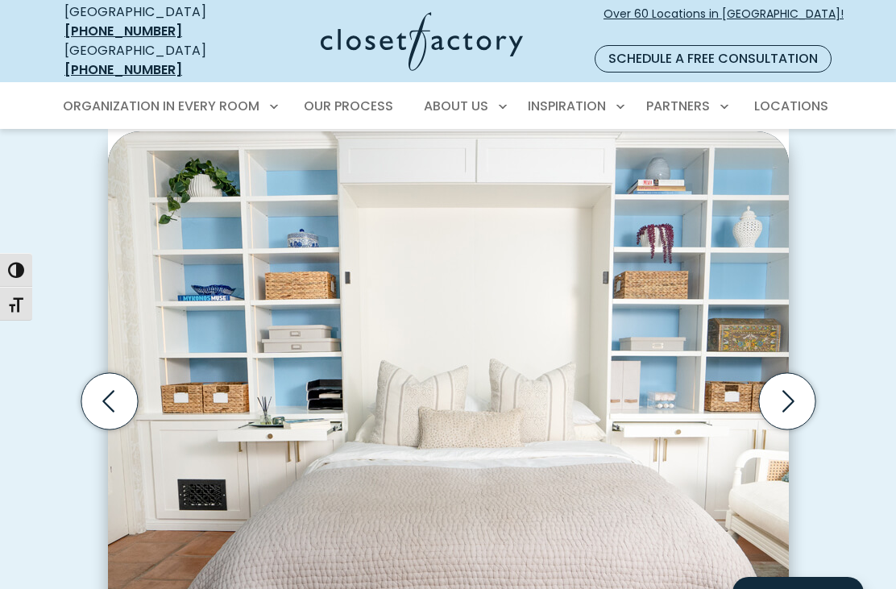
click at [782, 379] on icon "Next slide" at bounding box center [786, 401] width 56 height 56
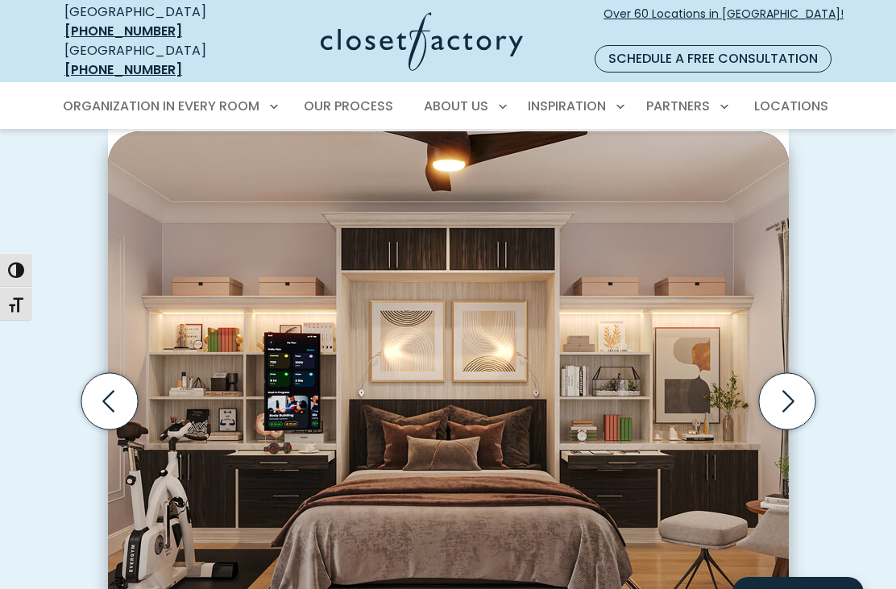
click at [782, 380] on icon "Next slide" at bounding box center [786, 401] width 56 height 56
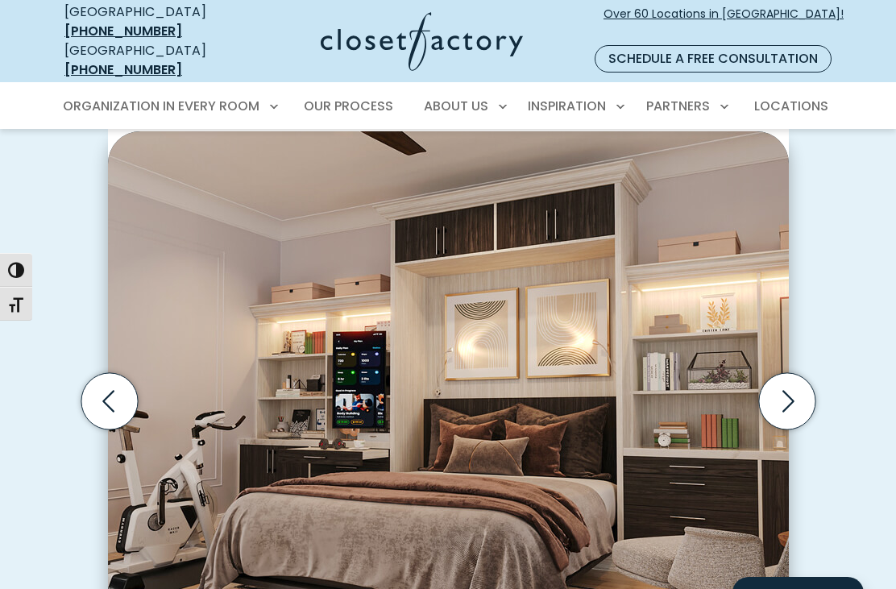
click at [786, 379] on icon "Next slide" at bounding box center [786, 401] width 56 height 56
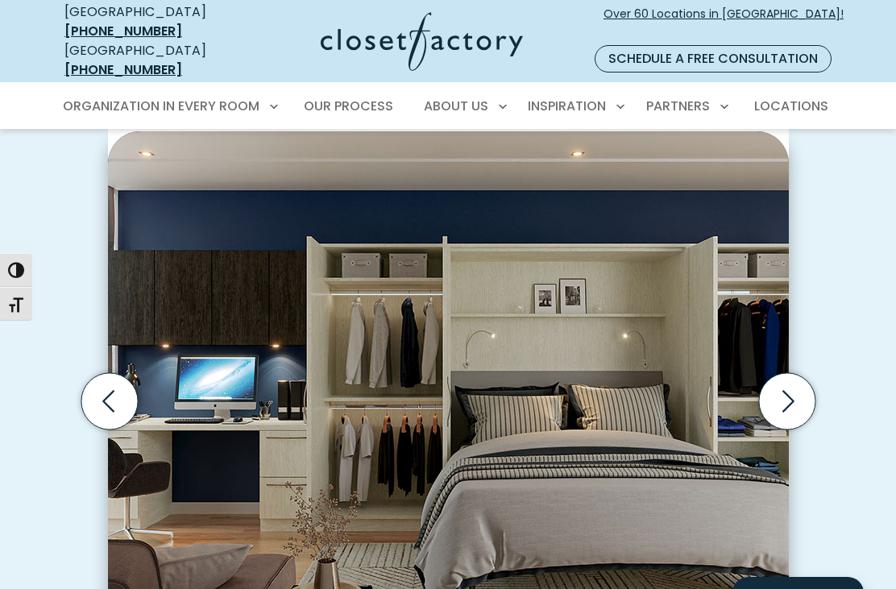
click at [790, 375] on icon "Next slide" at bounding box center [786, 401] width 56 height 56
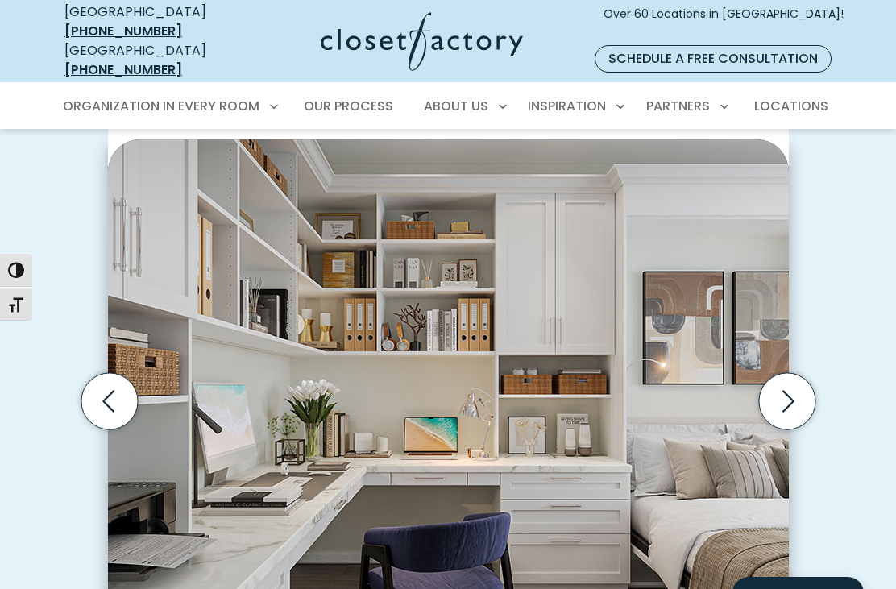
click at [790, 391] on icon "Next slide" at bounding box center [788, 402] width 12 height 22
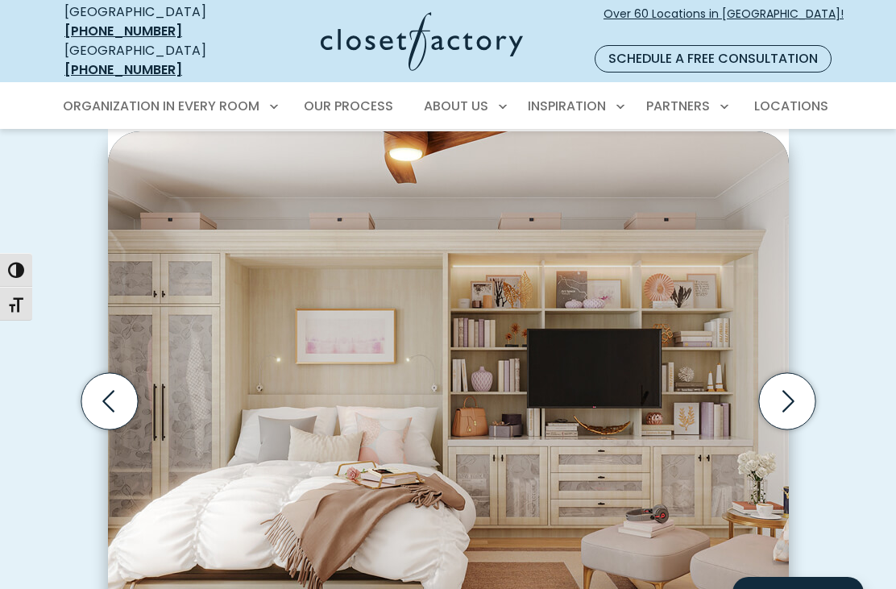
click at [787, 374] on icon "Next slide" at bounding box center [786, 401] width 56 height 56
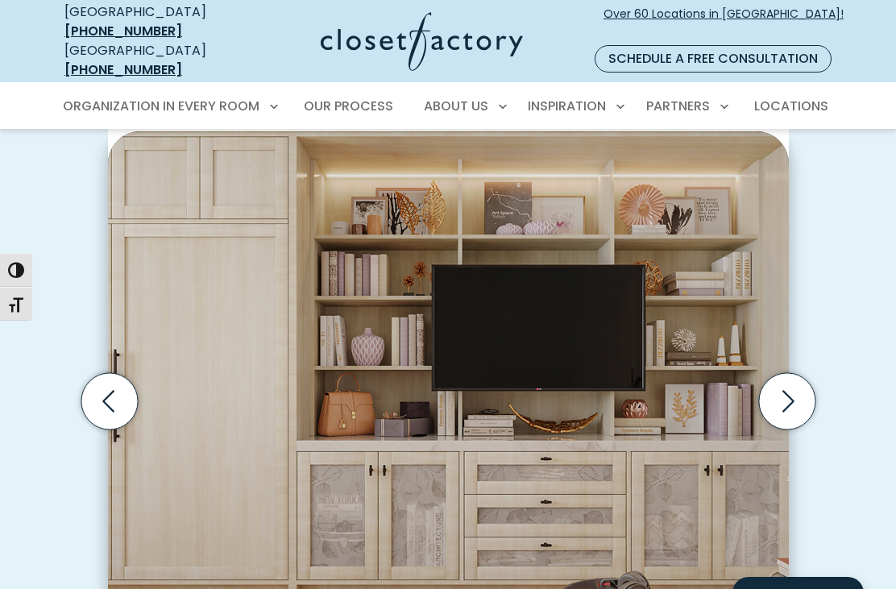
click at [776, 380] on icon "Next slide" at bounding box center [786, 401] width 56 height 56
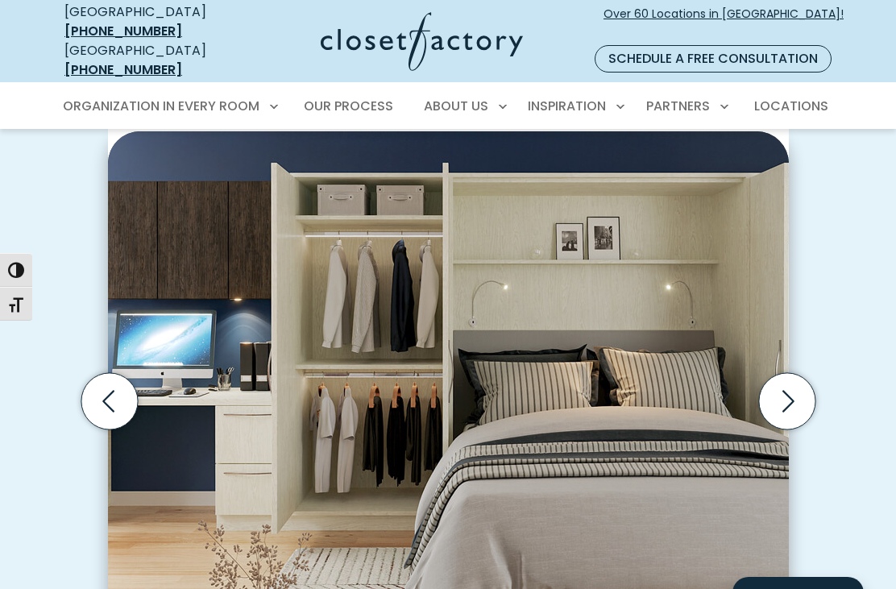
click at [782, 377] on icon "Next slide" at bounding box center [786, 401] width 56 height 56
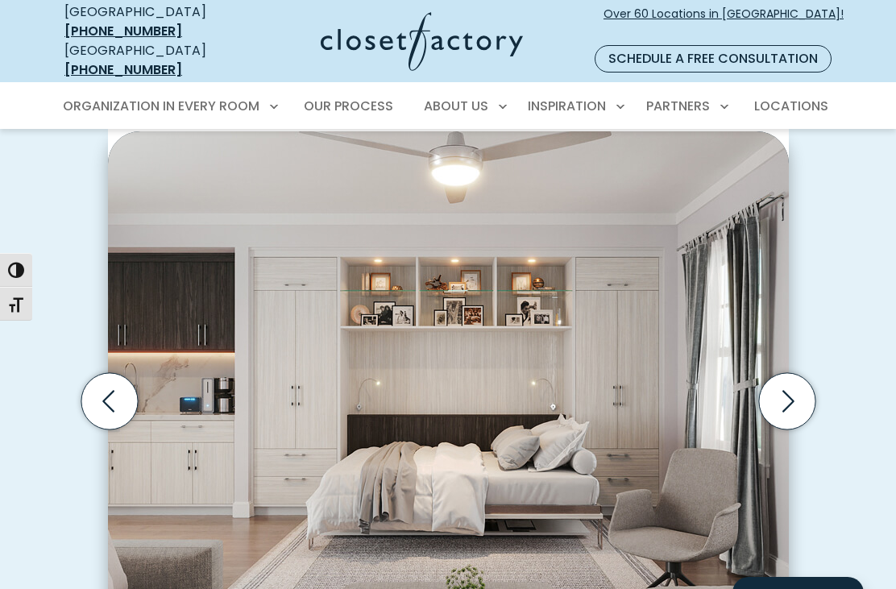
click at [774, 378] on icon "Next slide" at bounding box center [786, 401] width 56 height 56
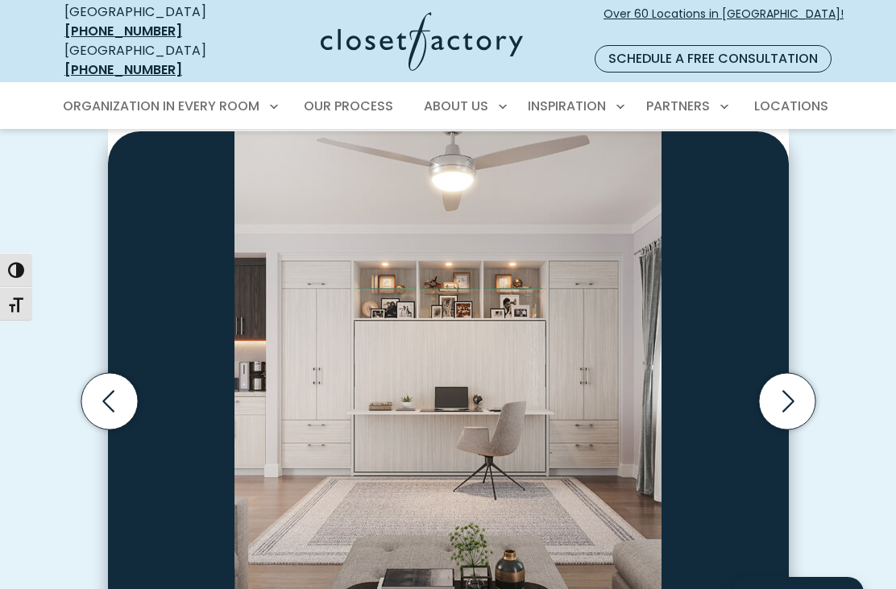
click at [782, 373] on icon "Next slide" at bounding box center [786, 401] width 56 height 56
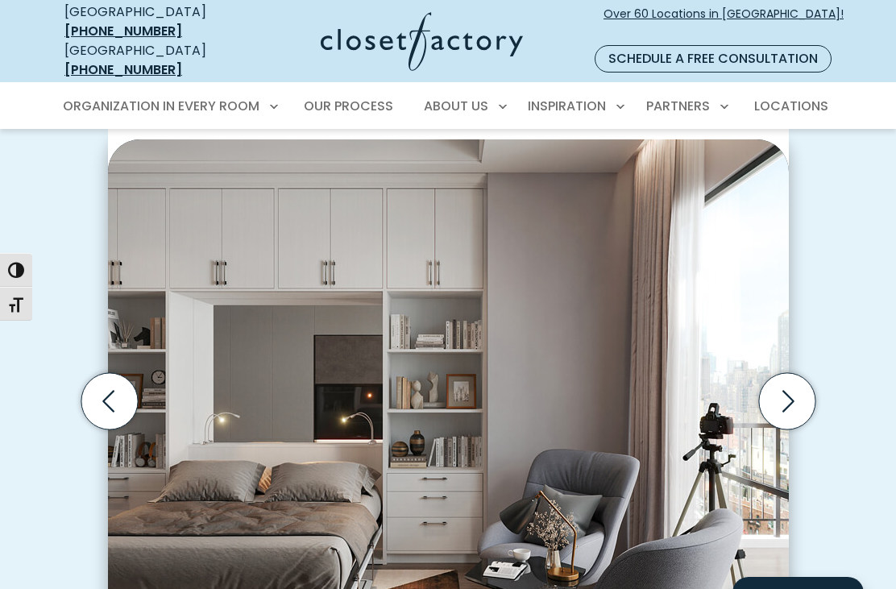
click at [784, 375] on icon "Next slide" at bounding box center [786, 401] width 56 height 56
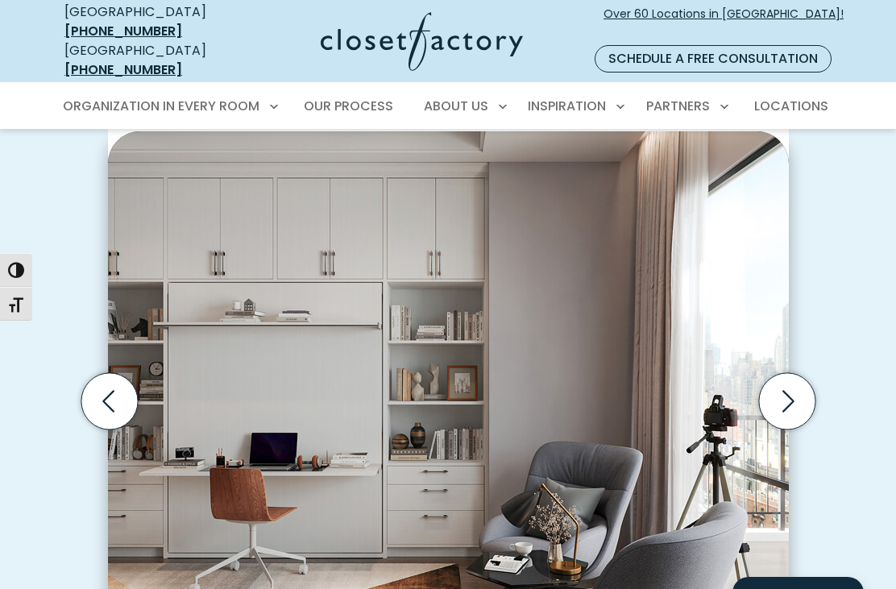
click at [784, 379] on icon "Next slide" at bounding box center [786, 401] width 56 height 56
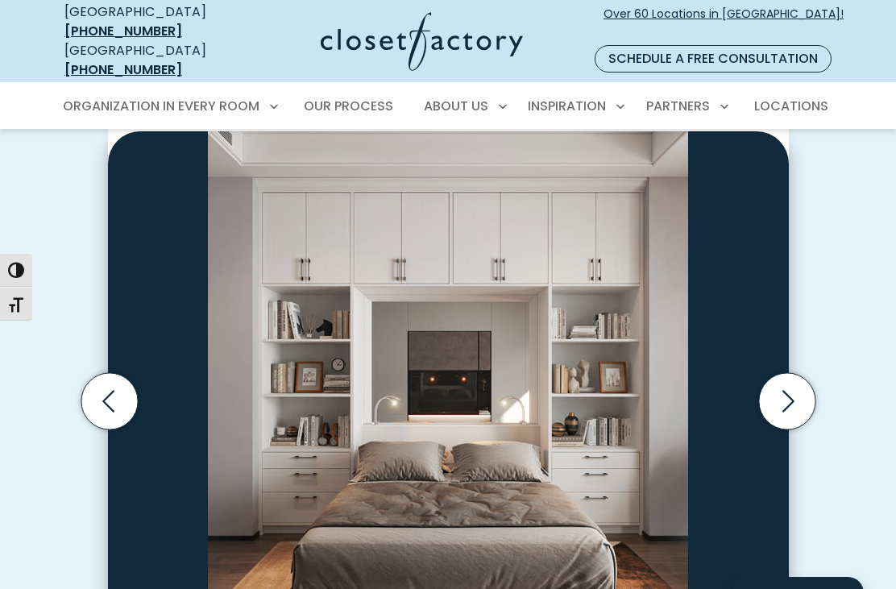
click at [779, 374] on icon "Next slide" at bounding box center [786, 401] width 56 height 56
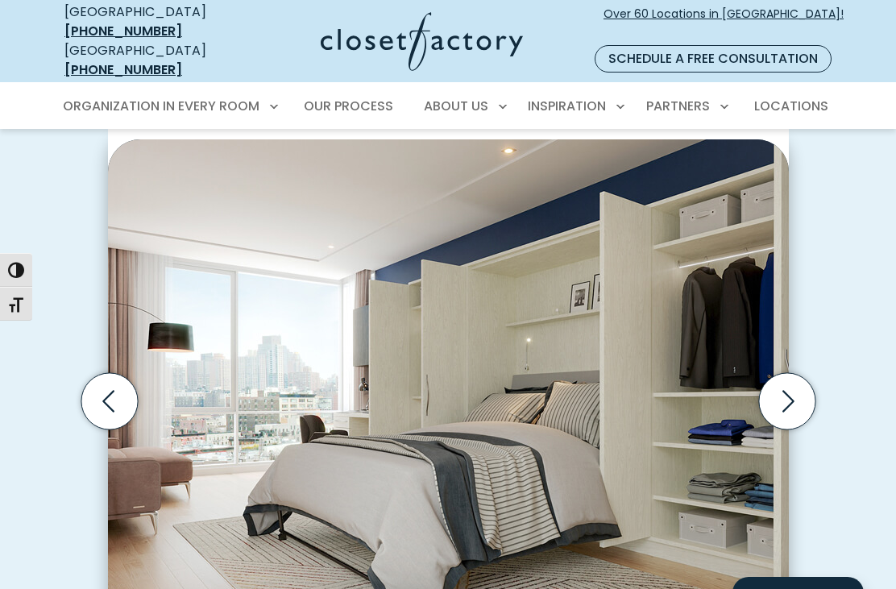
click at [780, 375] on icon "Next slide" at bounding box center [786, 401] width 56 height 56
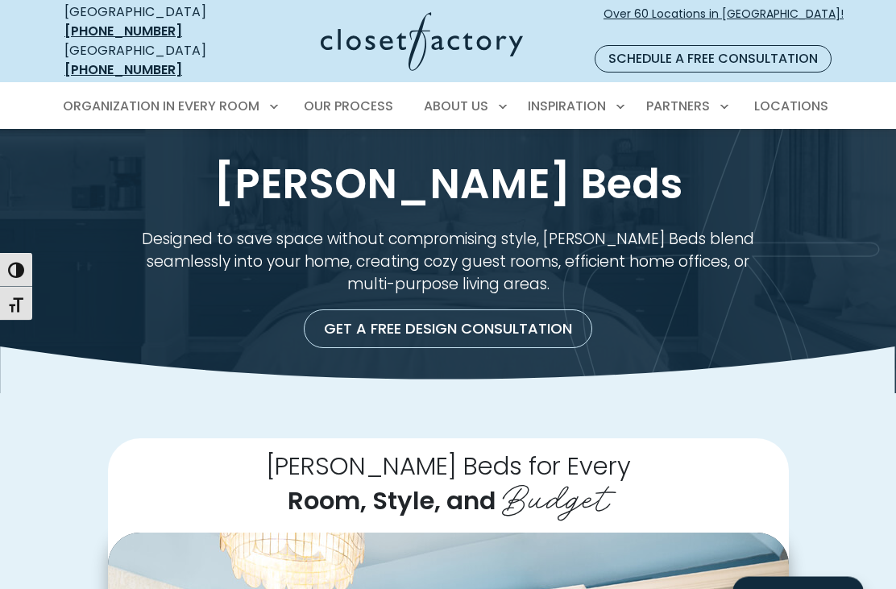
scroll to position [0, 0]
